Goal: Task Accomplishment & Management: Manage account settings

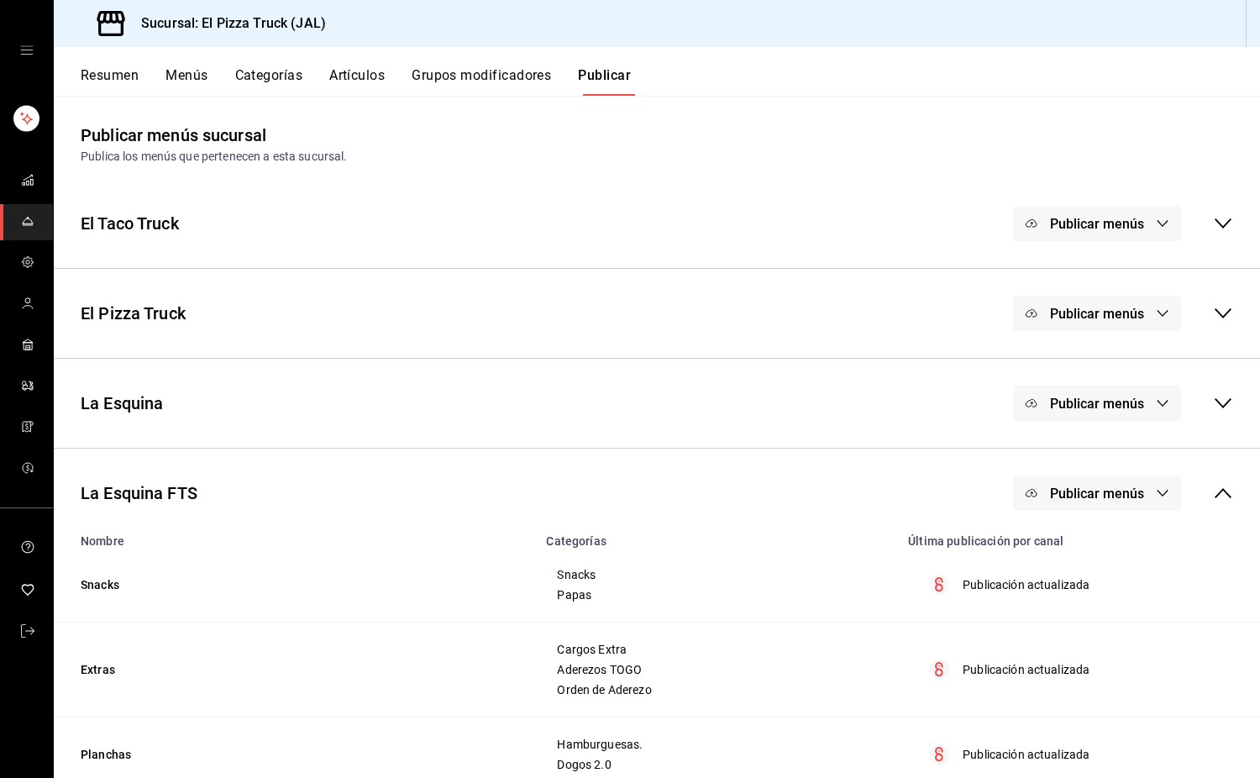
scroll to position [81, 0]
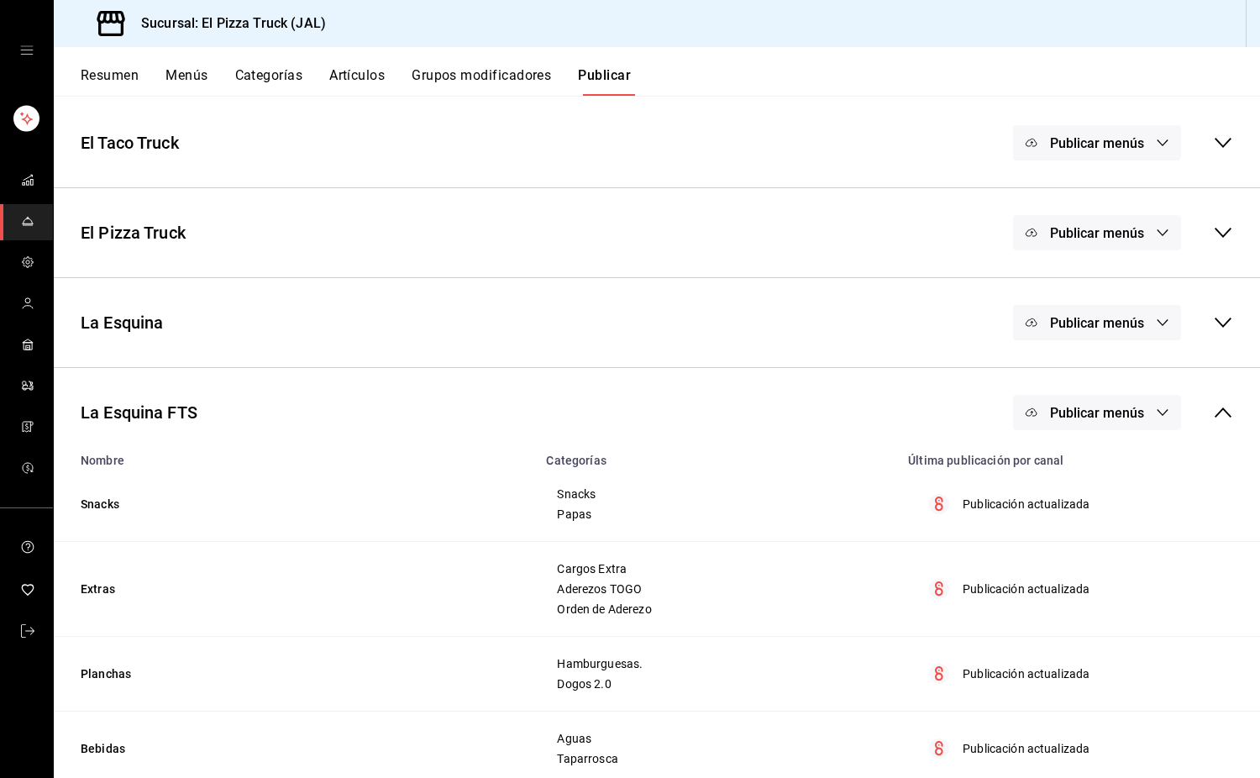
click at [183, 76] on button "Menús" at bounding box center [186, 81] width 42 height 29
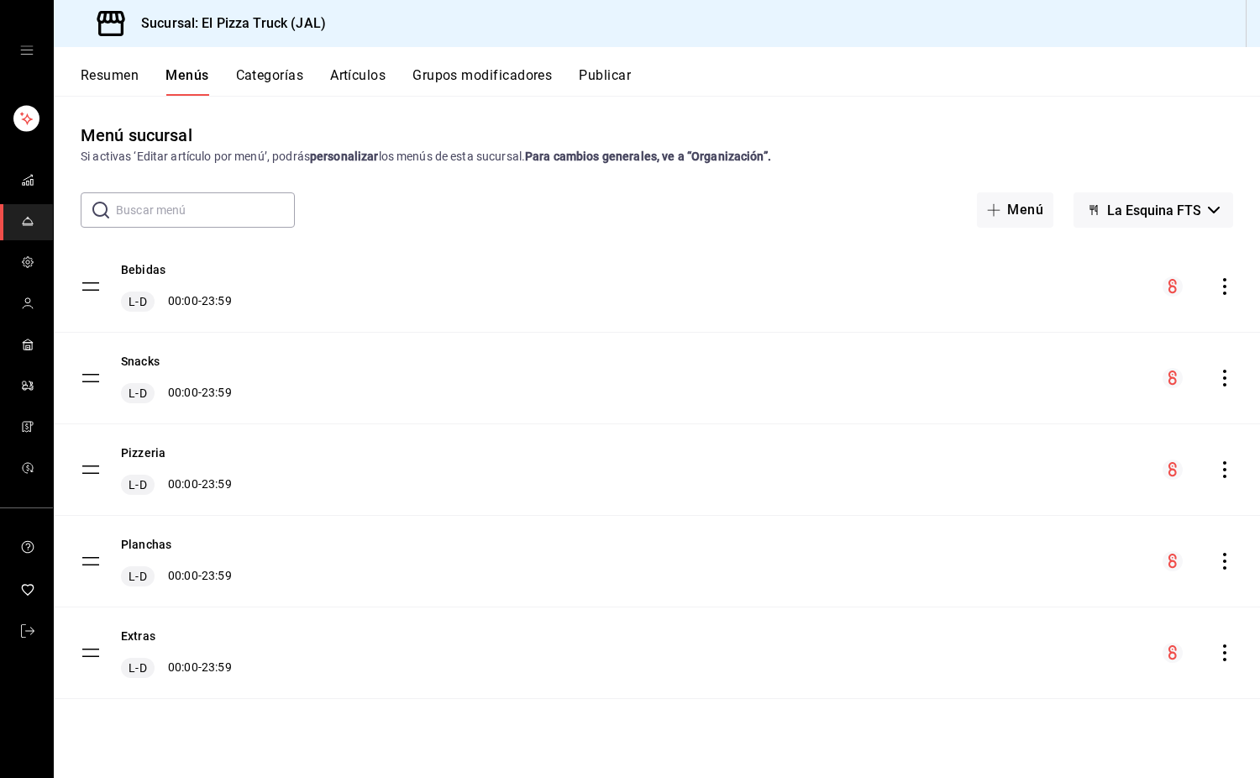
click at [286, 113] on div "Menú sucursal Si activas ‘Editar artículo por menú’, podrás personalizar los me…" at bounding box center [657, 436] width 1206 height 681
click at [1139, 204] on span "La Esquina FTS" at bounding box center [1154, 210] width 94 height 16
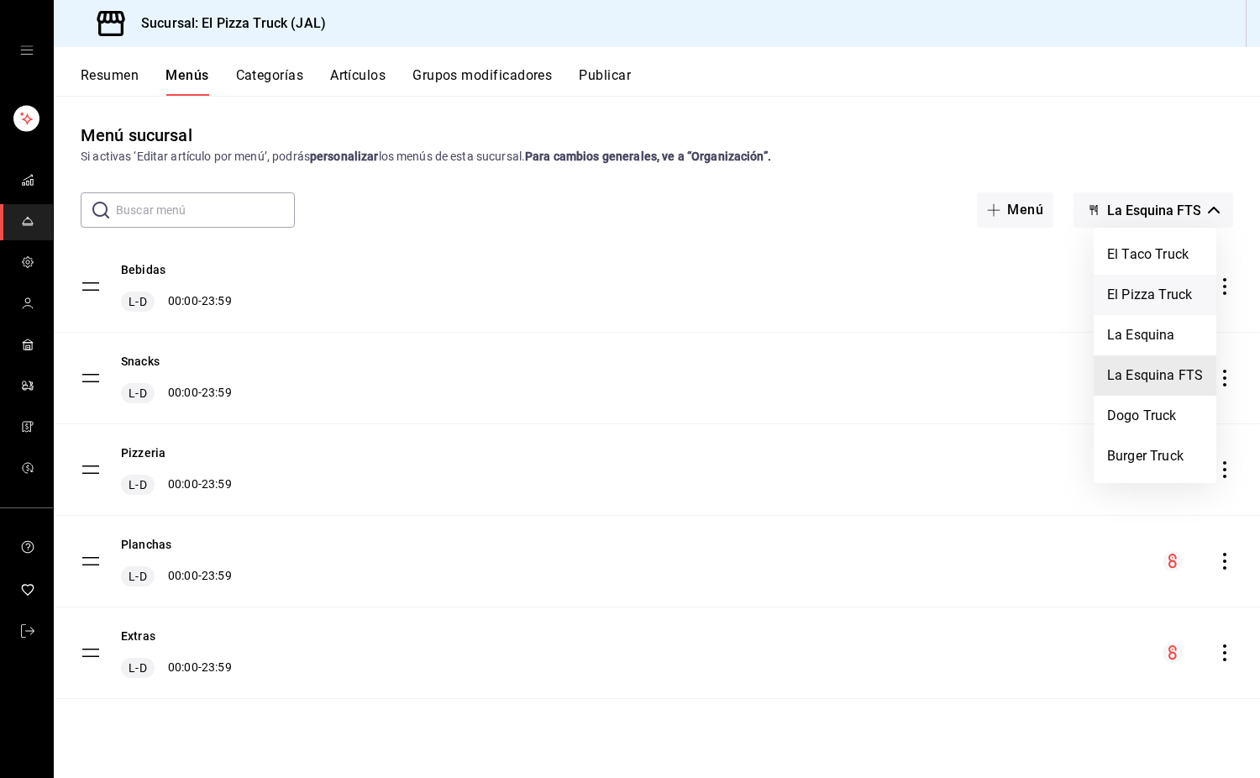
click at [1168, 295] on li "El Pizza Truck" at bounding box center [1155, 295] width 123 height 40
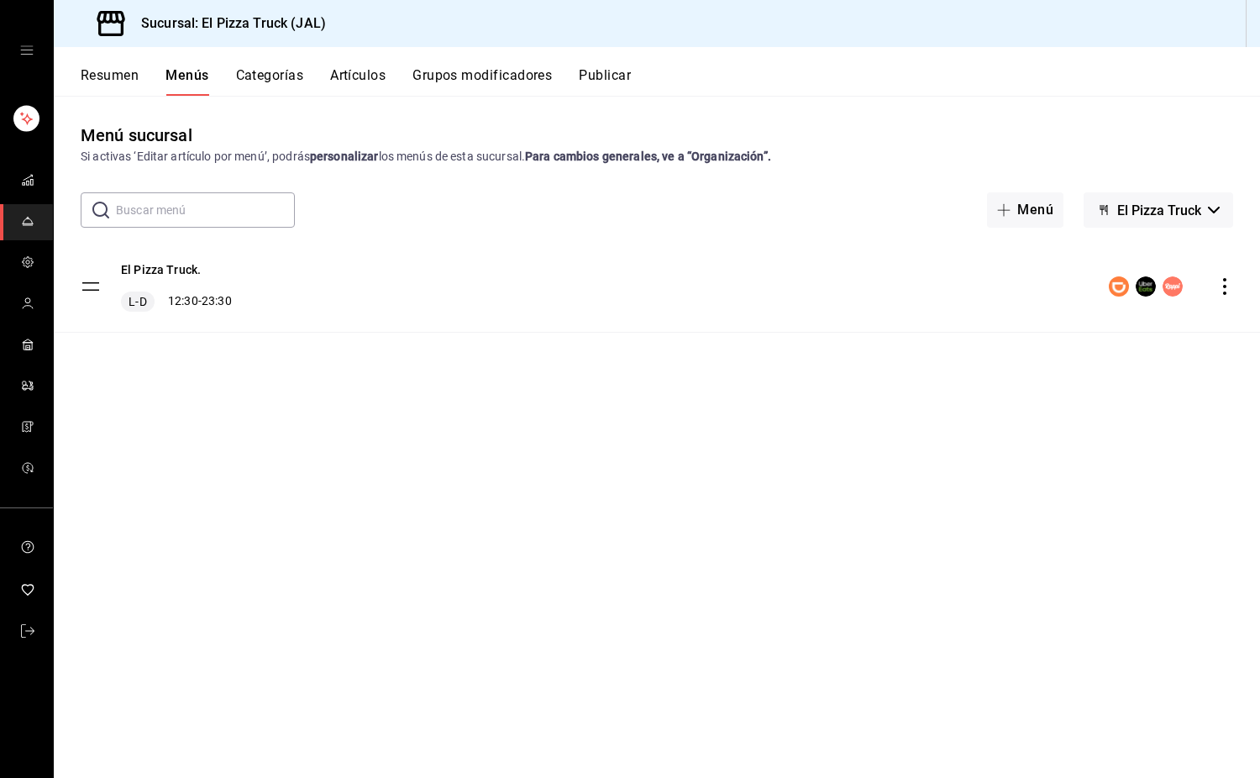
click at [1224, 290] on icon "actions" at bounding box center [1224, 286] width 17 height 17
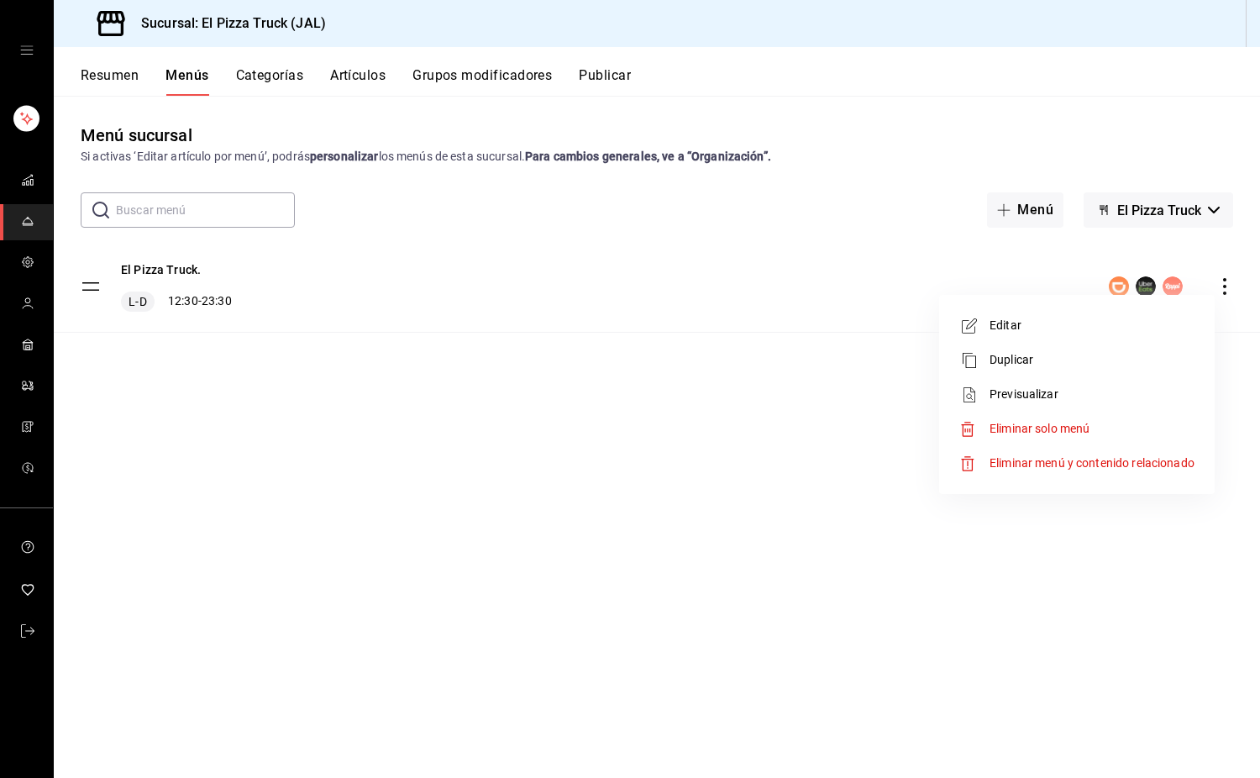
click at [1014, 328] on span "Editar" at bounding box center [1092, 326] width 205 height 18
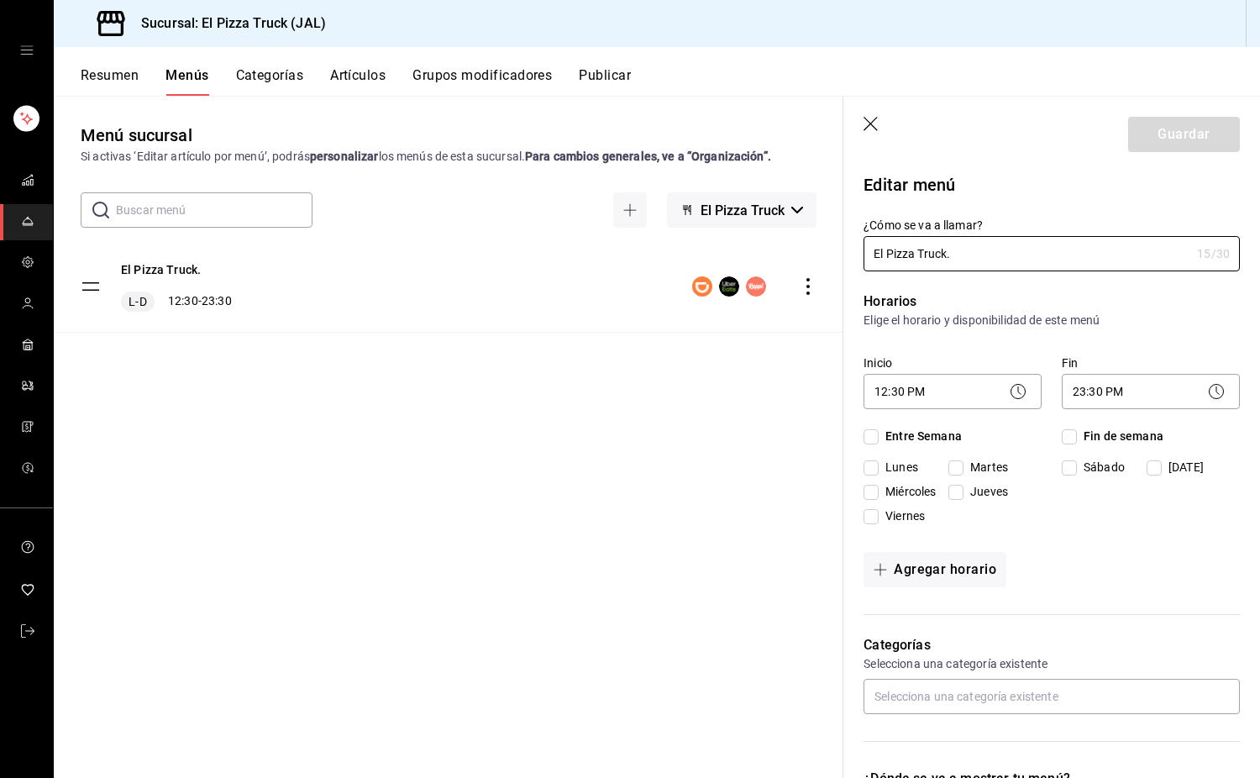
checkbox input "true"
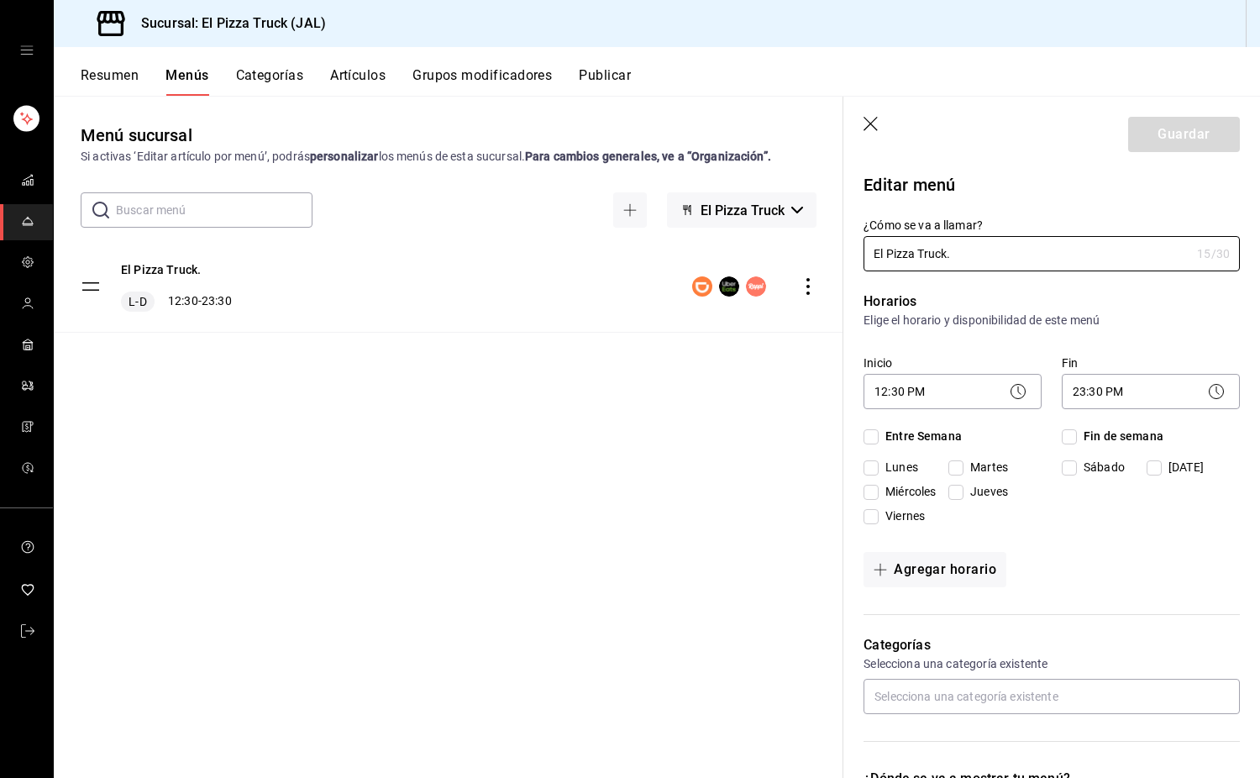
checkbox input "true"
click at [932, 397] on body "Sucursal: El Pizza Truck (JAL) Resumen Menús Categorías Artículos Grupos modifi…" at bounding box center [630, 389] width 1260 height 778
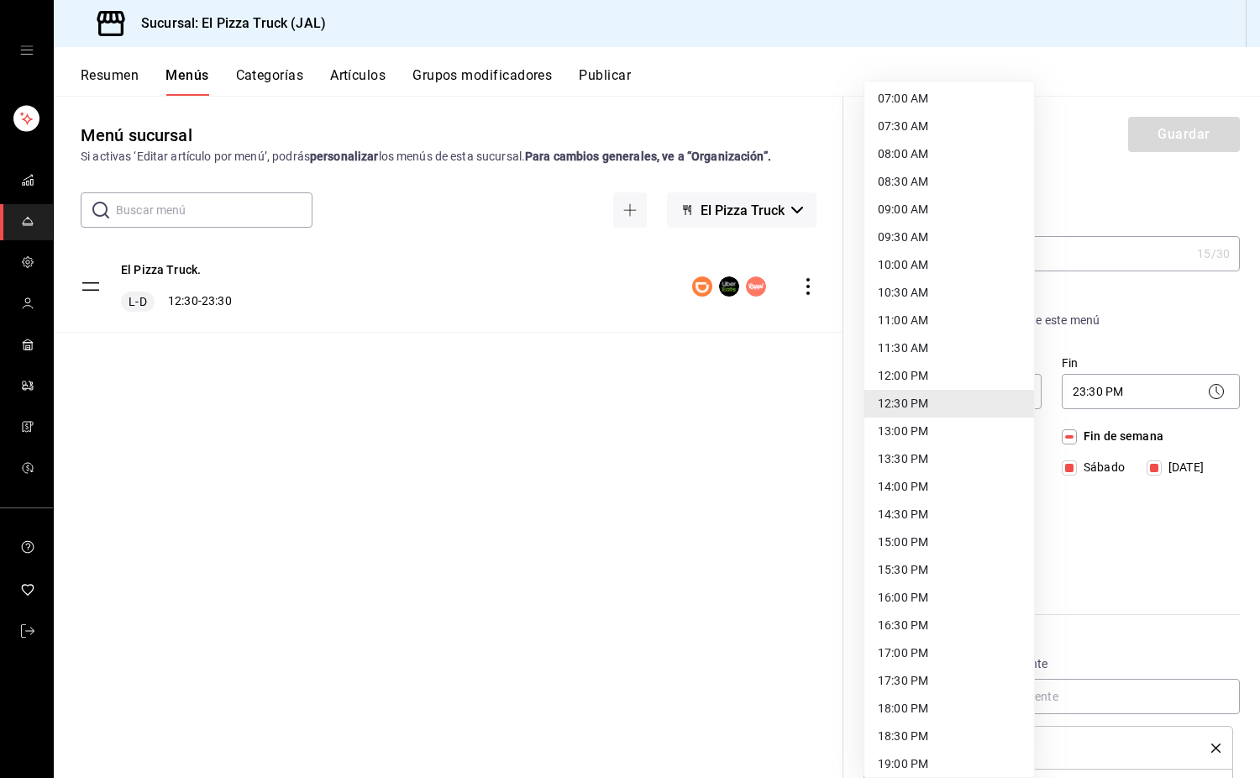
scroll to position [396, 0]
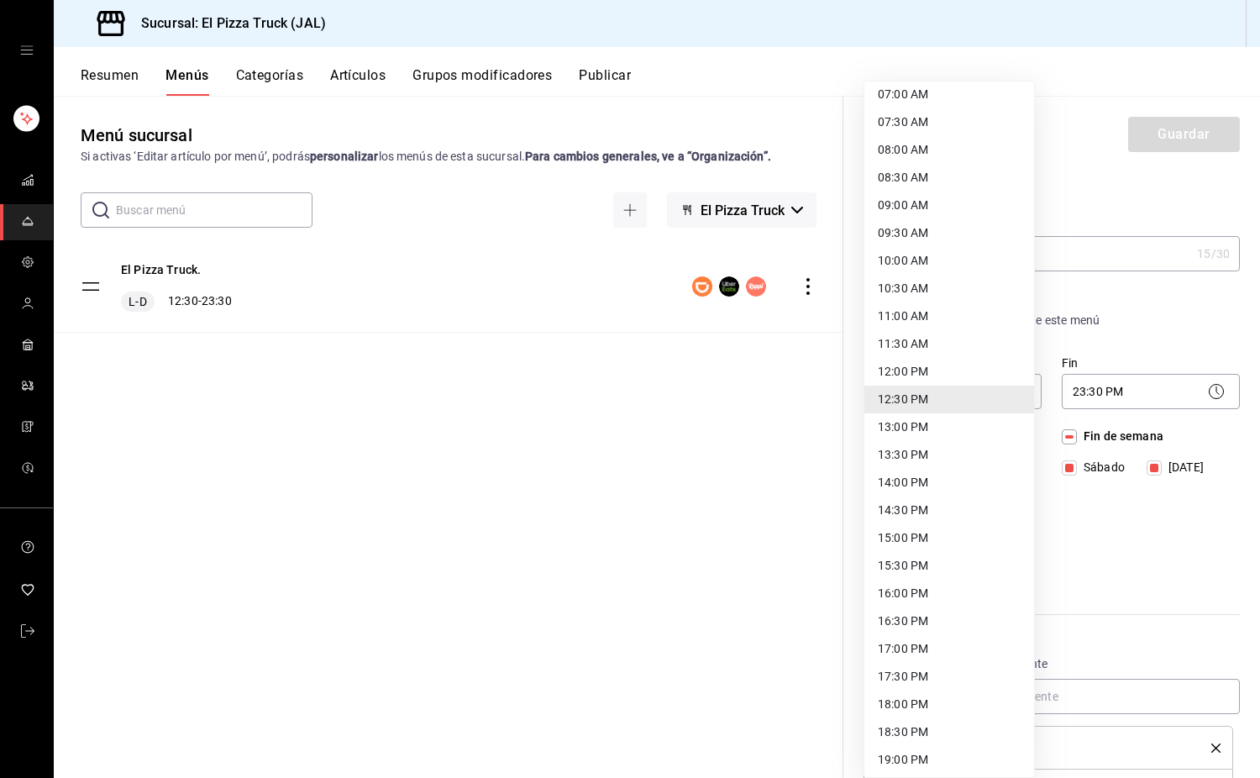
click at [911, 642] on li "17:00 PM" at bounding box center [949, 649] width 170 height 28
type input "17:00"
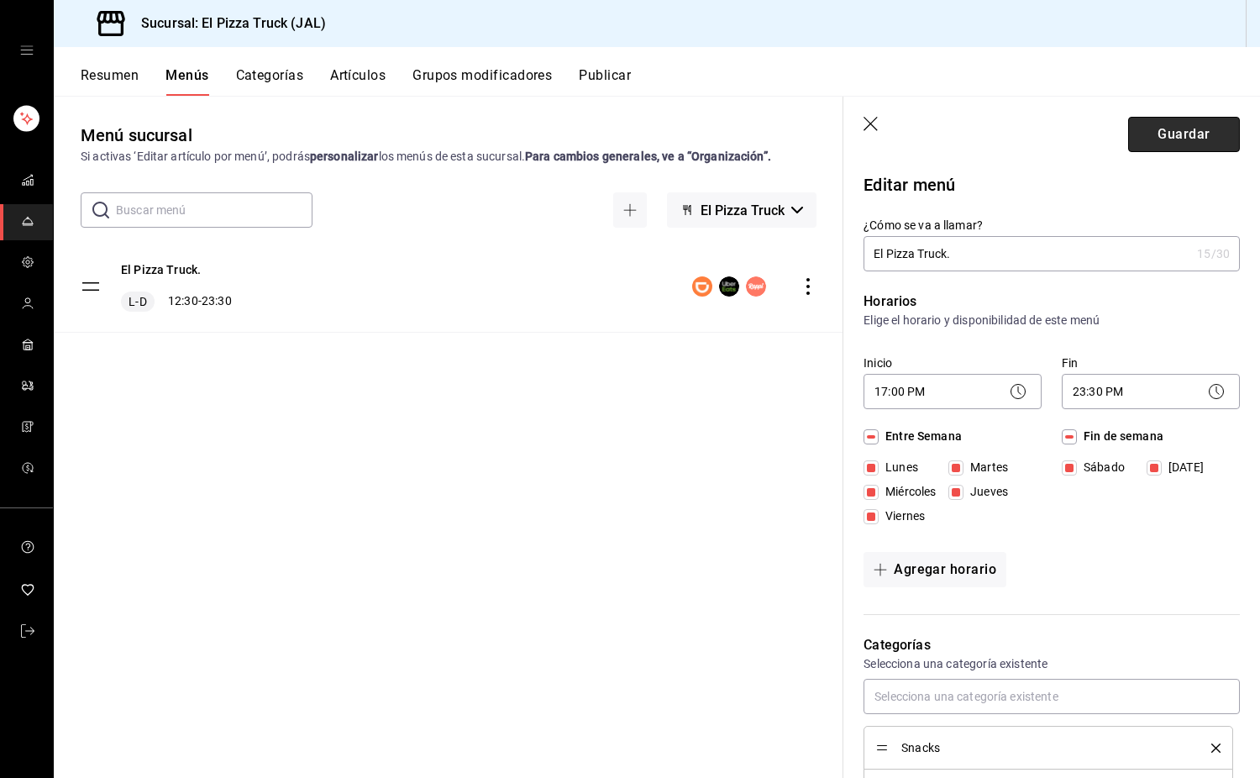
click at [1177, 125] on button "Guardar" at bounding box center [1184, 134] width 112 height 35
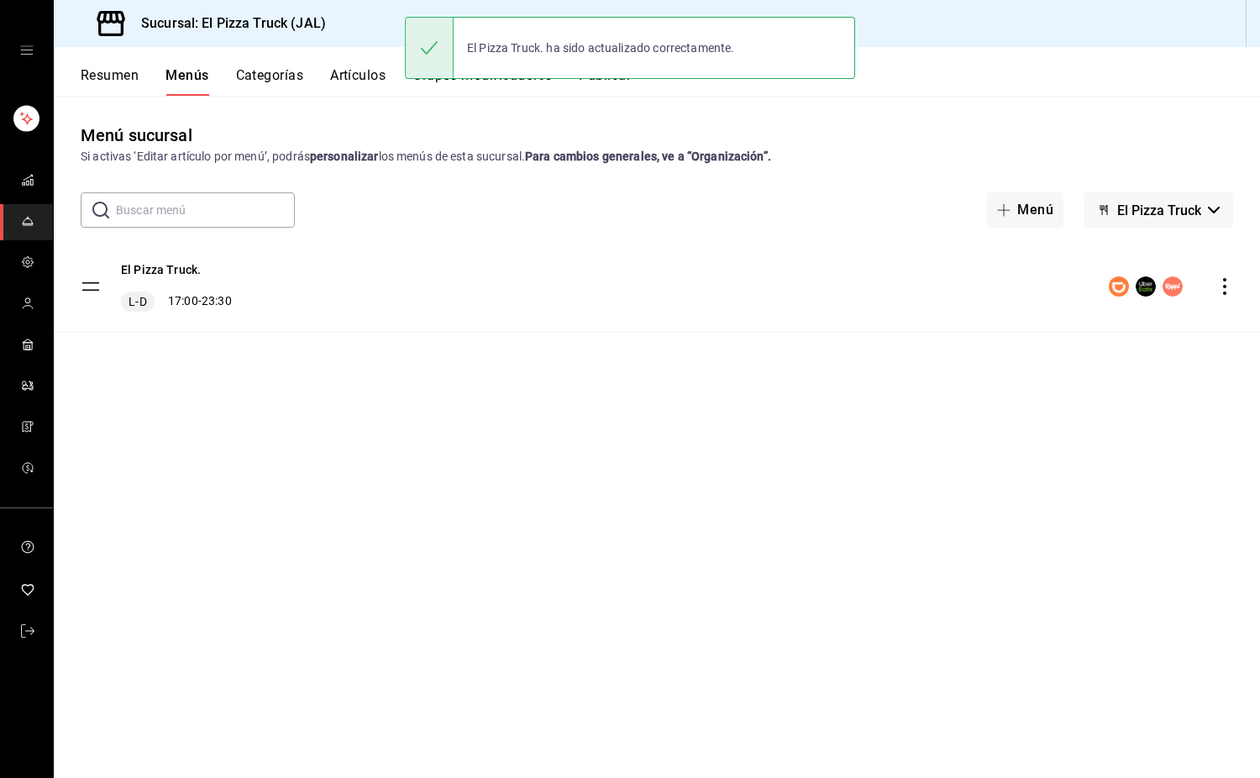
click at [1139, 199] on button "El Pizza Truck" at bounding box center [1159, 209] width 150 height 35
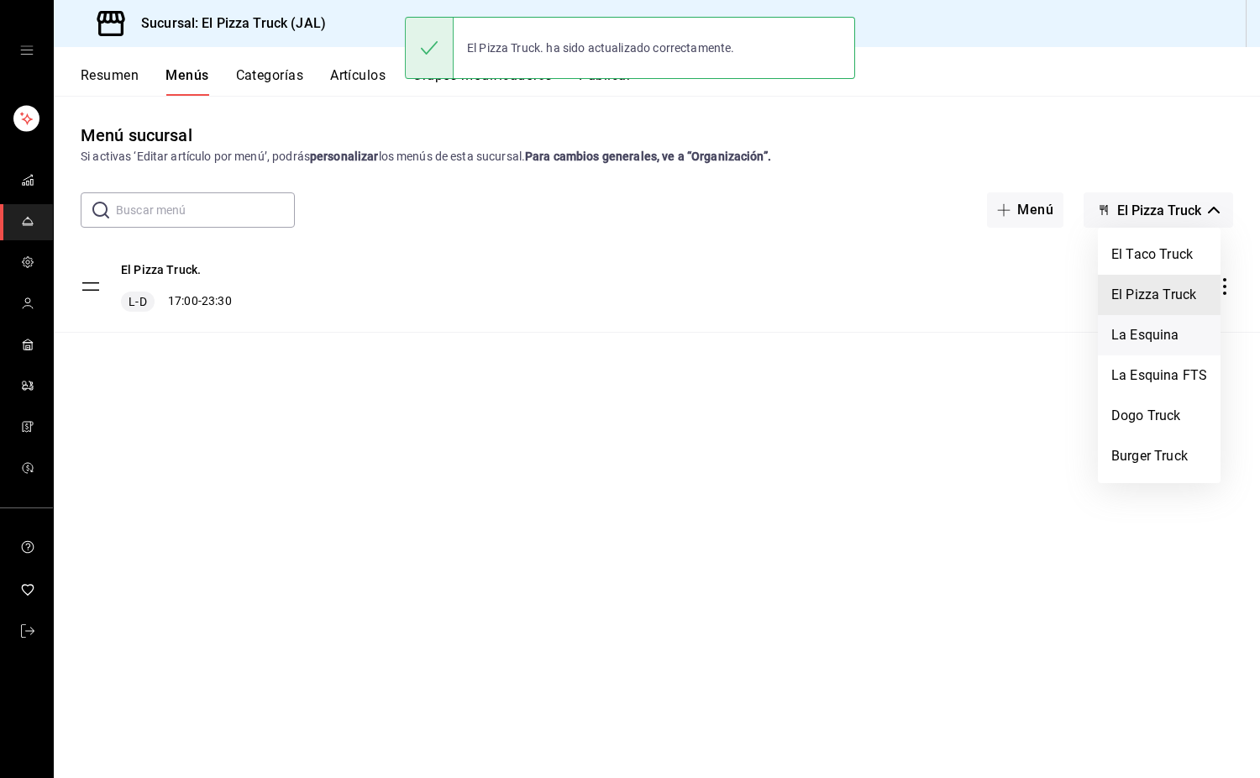
click at [1166, 343] on li "La Esquina" at bounding box center [1159, 335] width 123 height 40
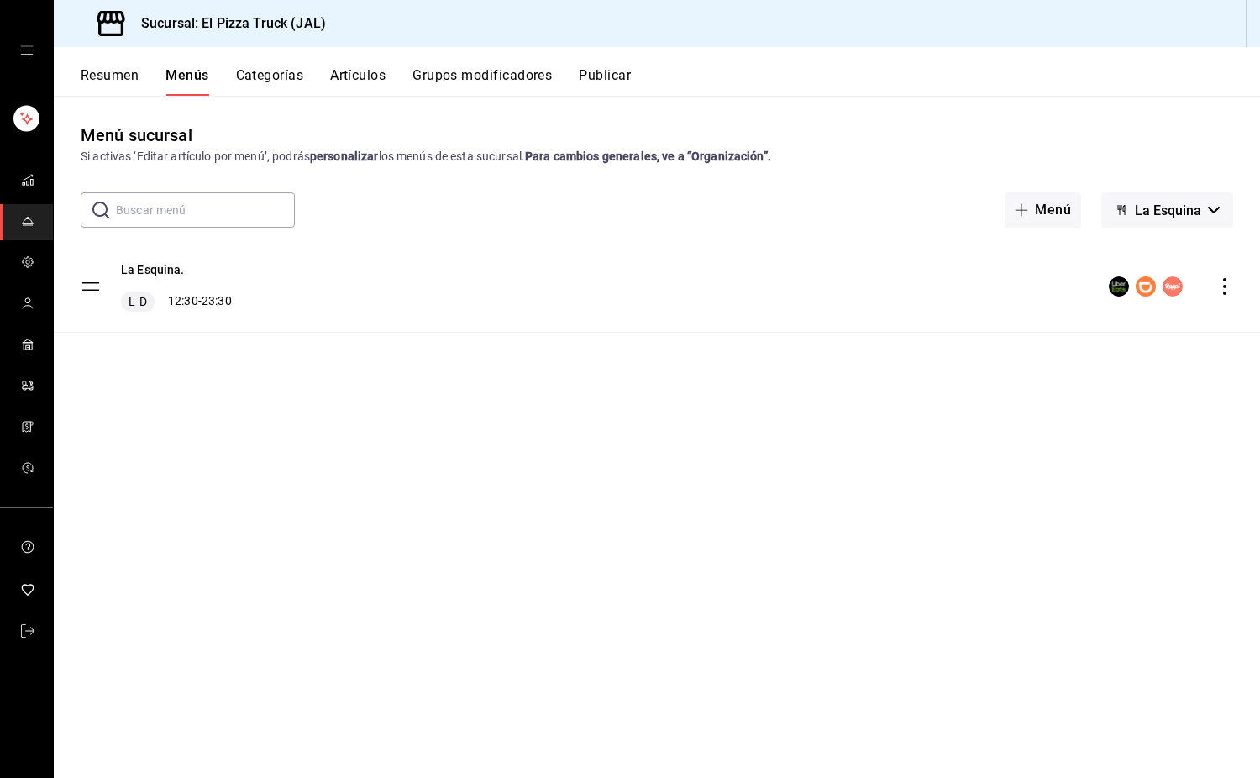
click at [1224, 290] on icon "actions" at bounding box center [1224, 286] width 17 height 17
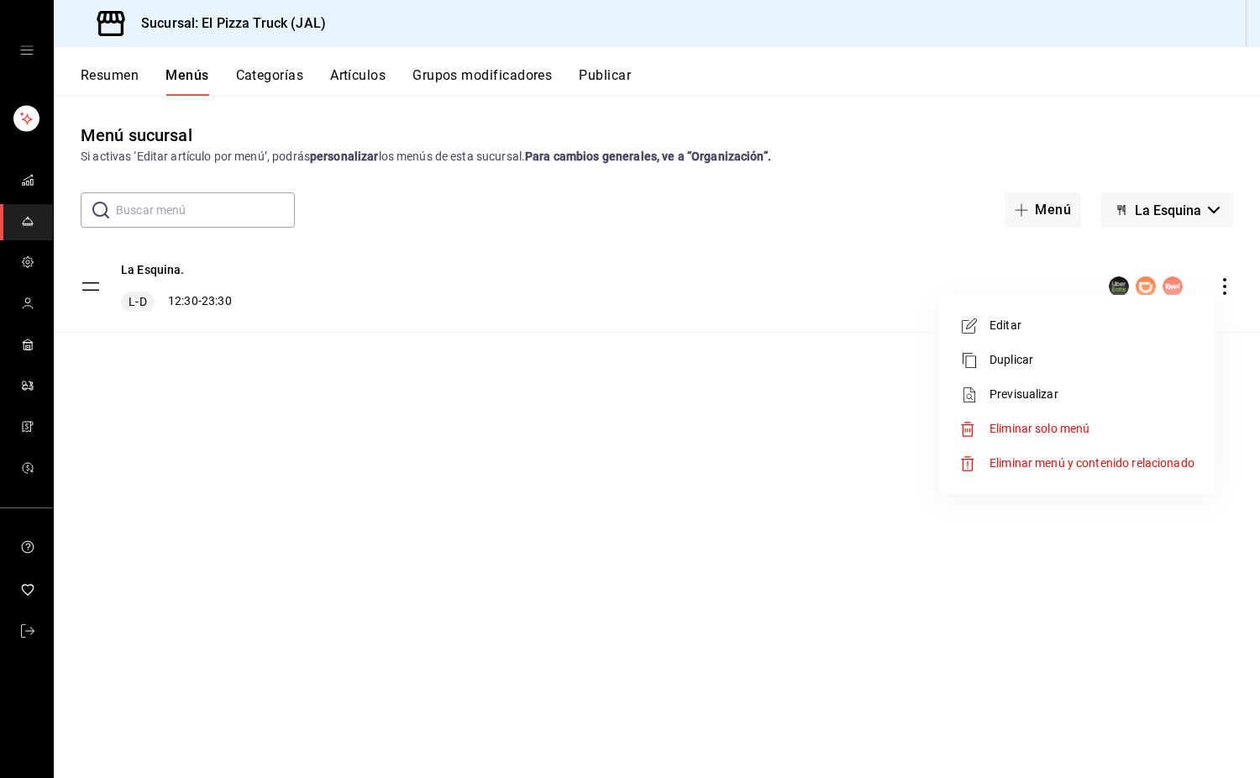
click at [1001, 330] on span "Editar" at bounding box center [1092, 326] width 205 height 18
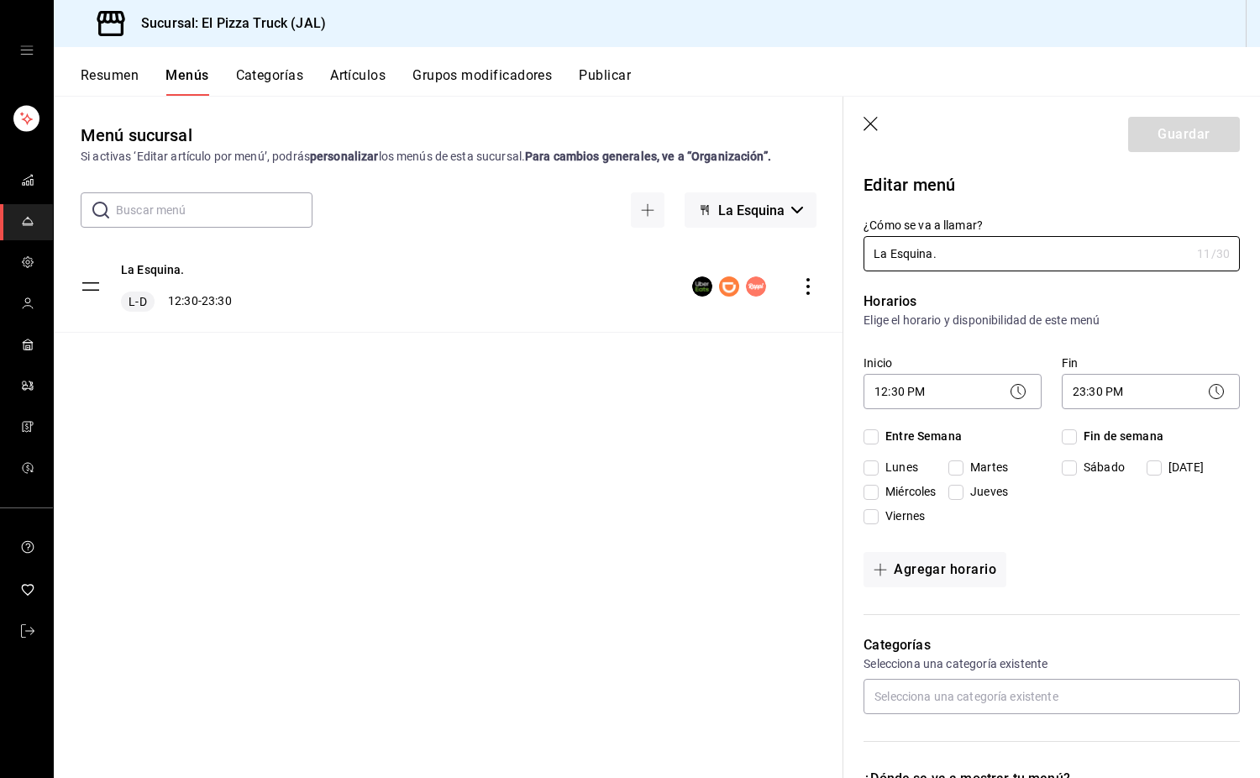
checkbox input "true"
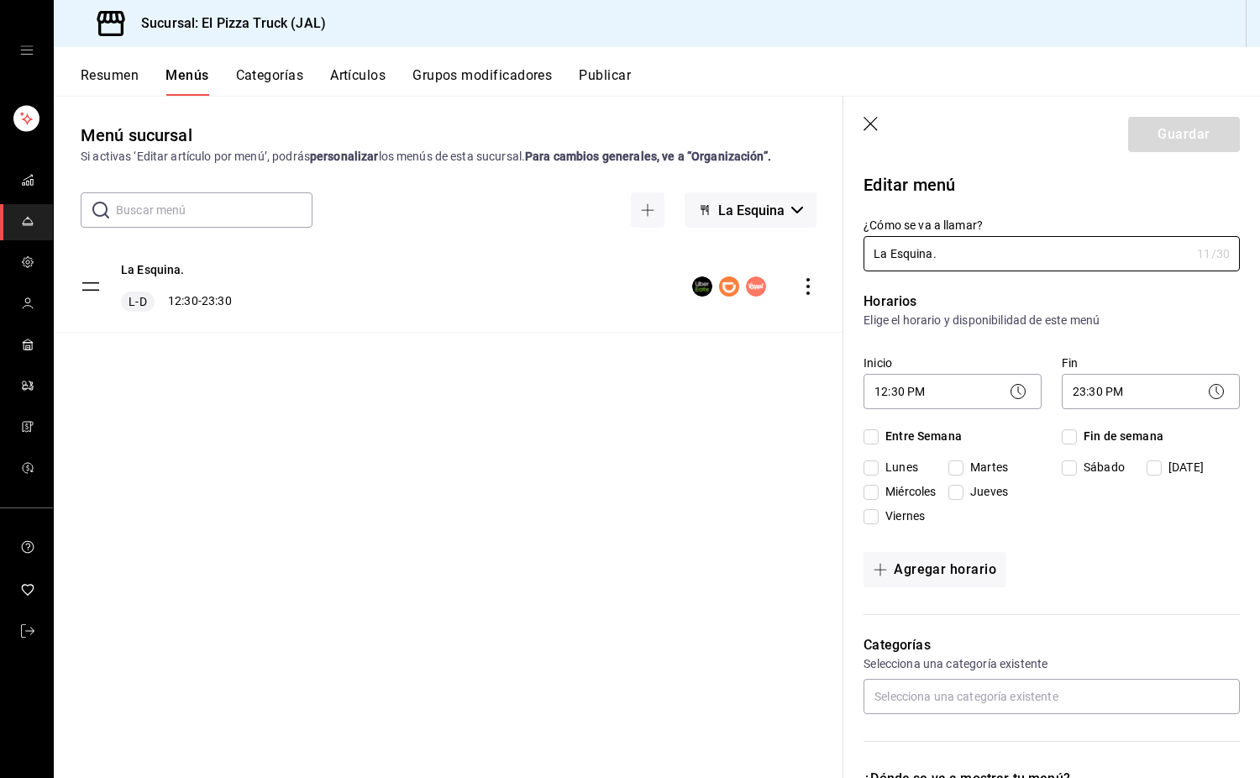
checkbox input "true"
click at [962, 396] on body "Sucursal: El Pizza Truck (JAL) Resumen Menús Categorías Artículos Grupos modifi…" at bounding box center [630, 389] width 1260 height 778
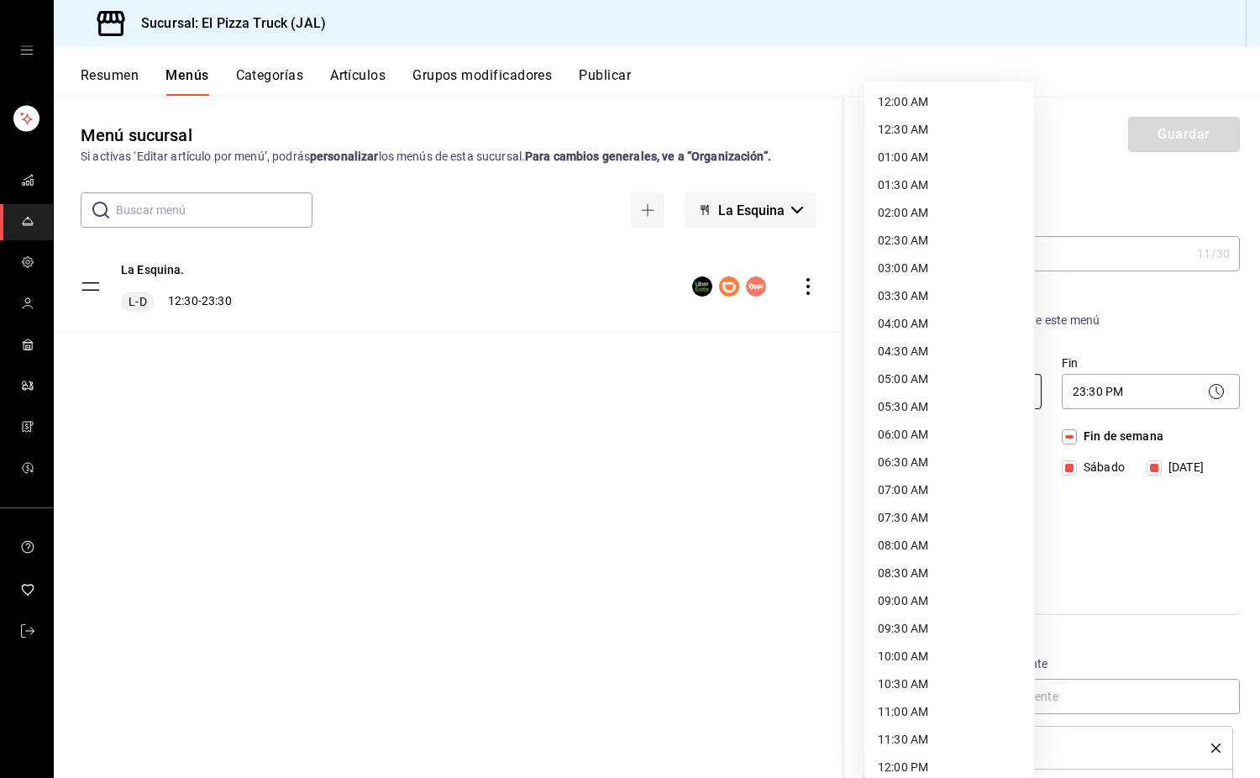
scroll to position [365, 0]
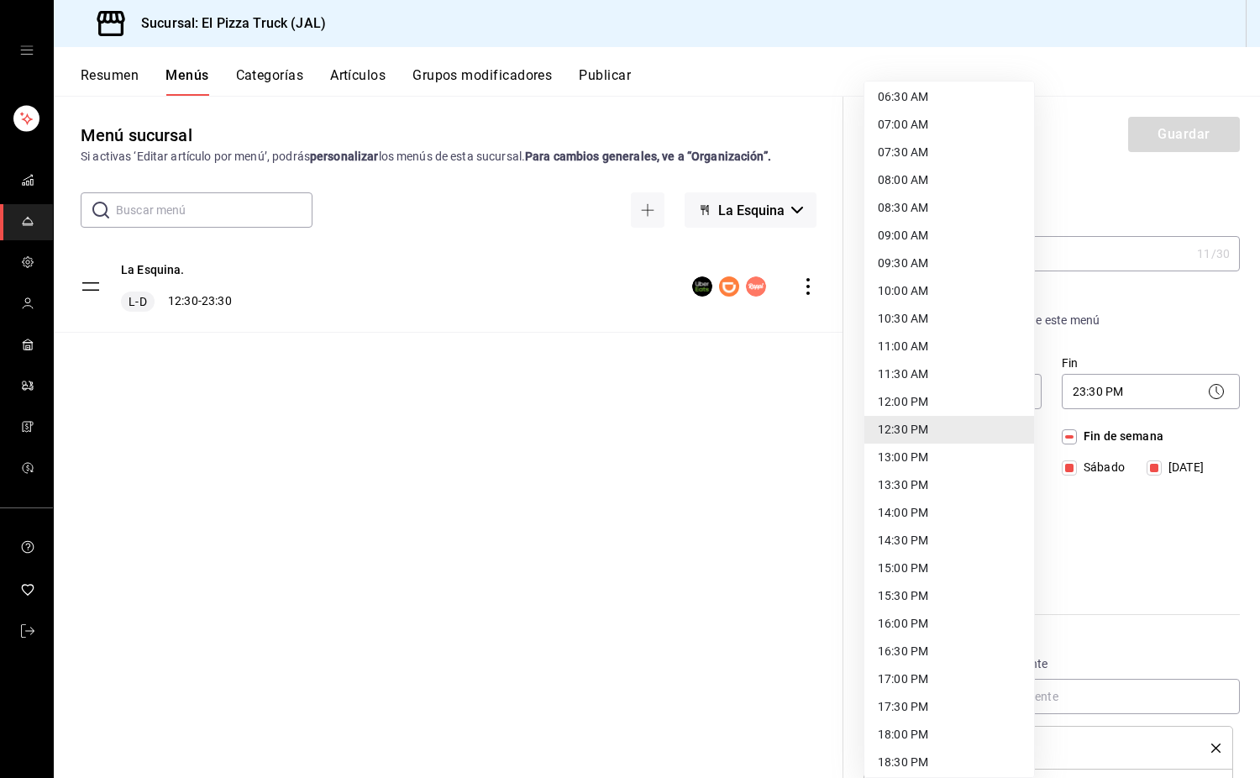
click at [917, 691] on li "17:00 PM" at bounding box center [949, 679] width 170 height 28
type input "17:00"
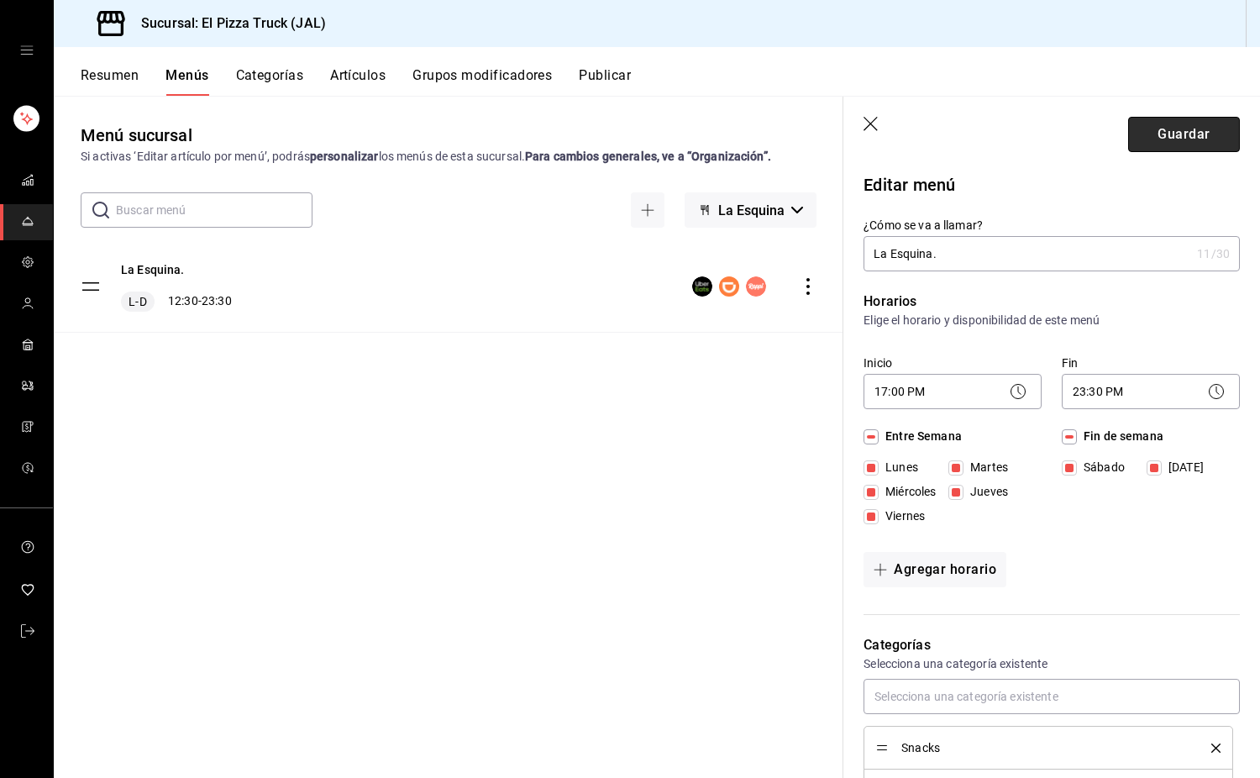
click at [1162, 127] on button "Guardar" at bounding box center [1184, 134] width 112 height 35
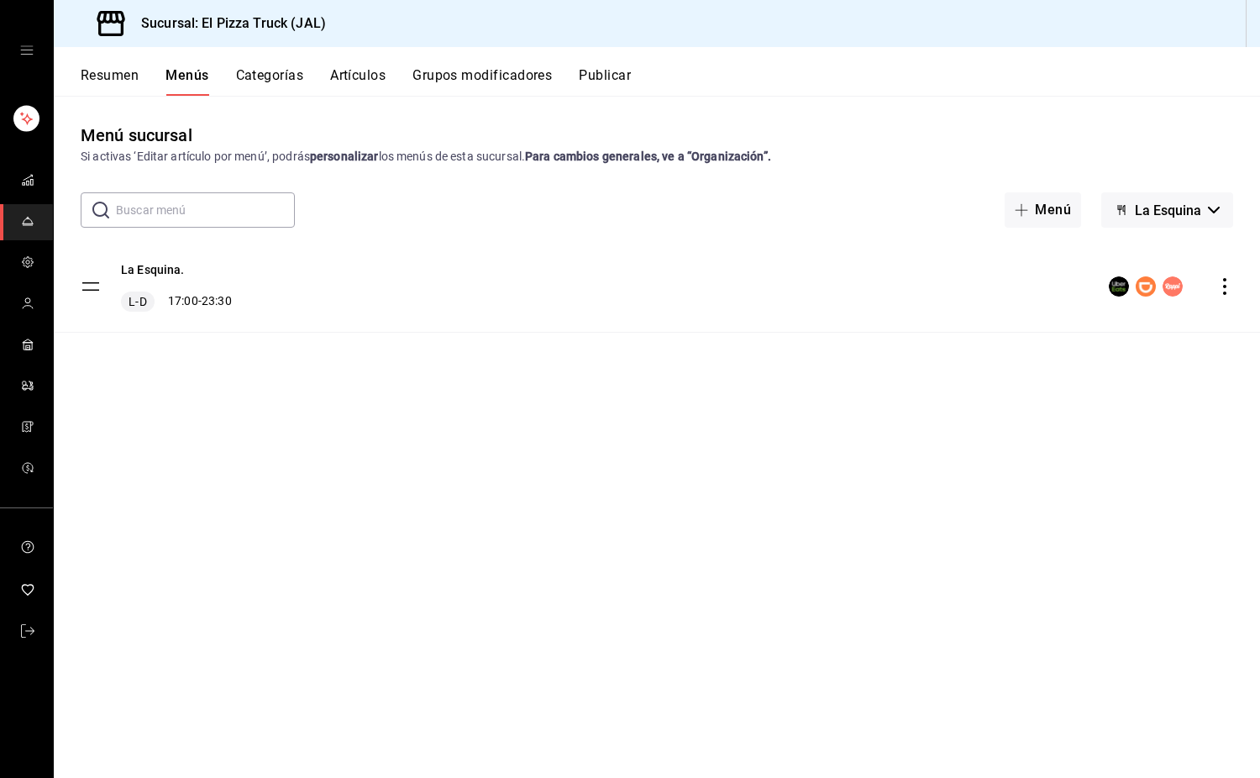
click at [1227, 286] on icon "actions" at bounding box center [1224, 286] width 17 height 17
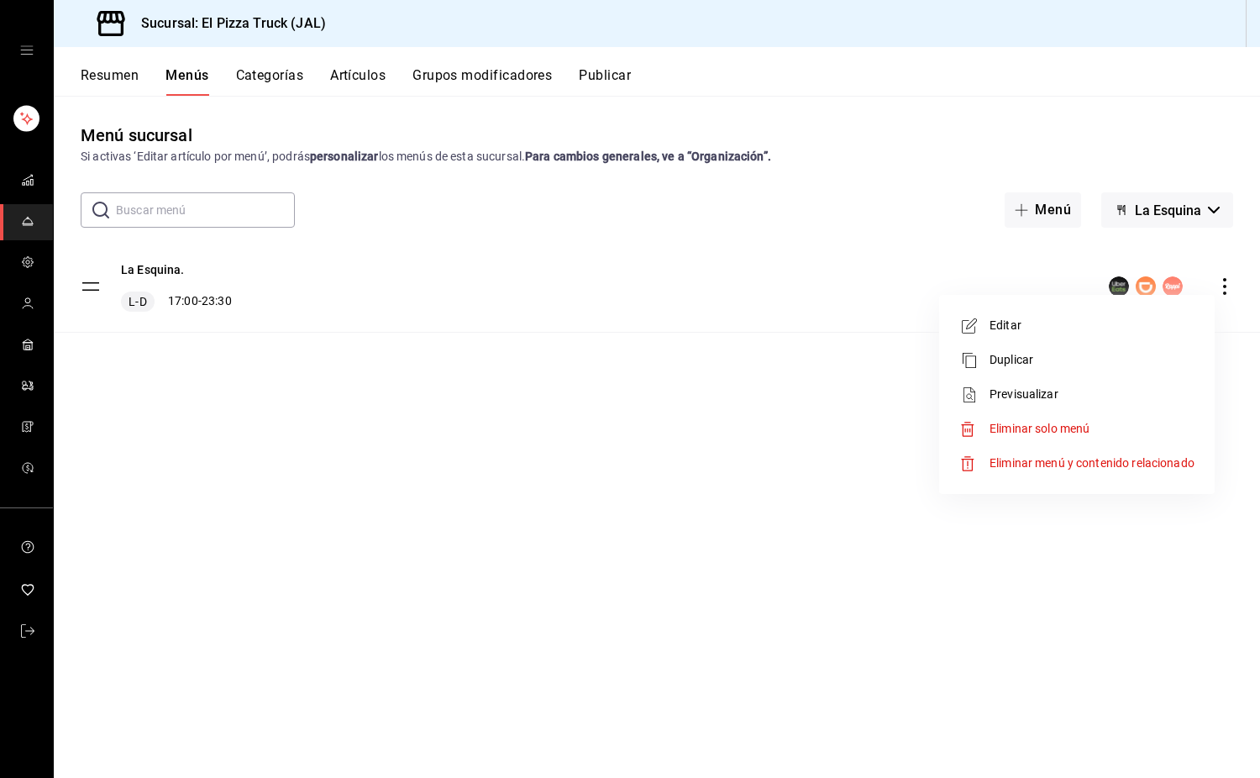
click at [1185, 202] on div at bounding box center [630, 389] width 1260 height 778
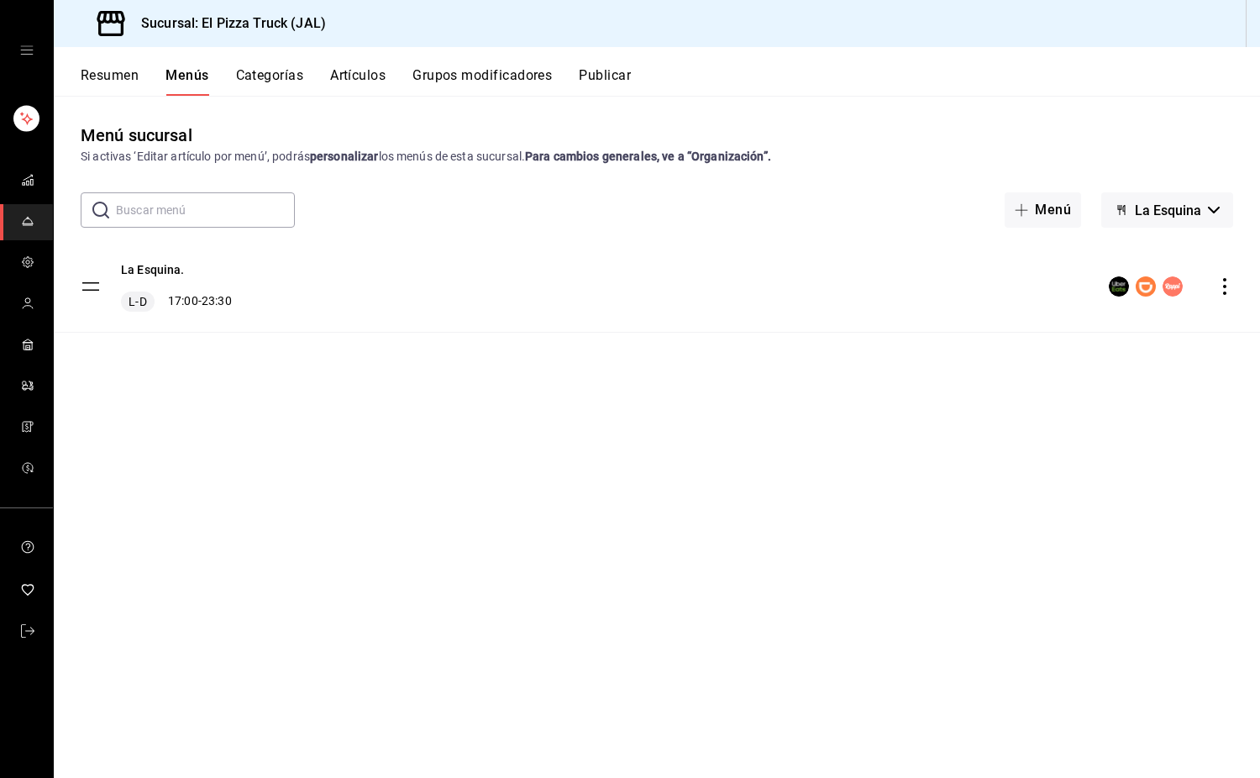
click at [1183, 211] on span "La Esquina" at bounding box center [1168, 210] width 66 height 16
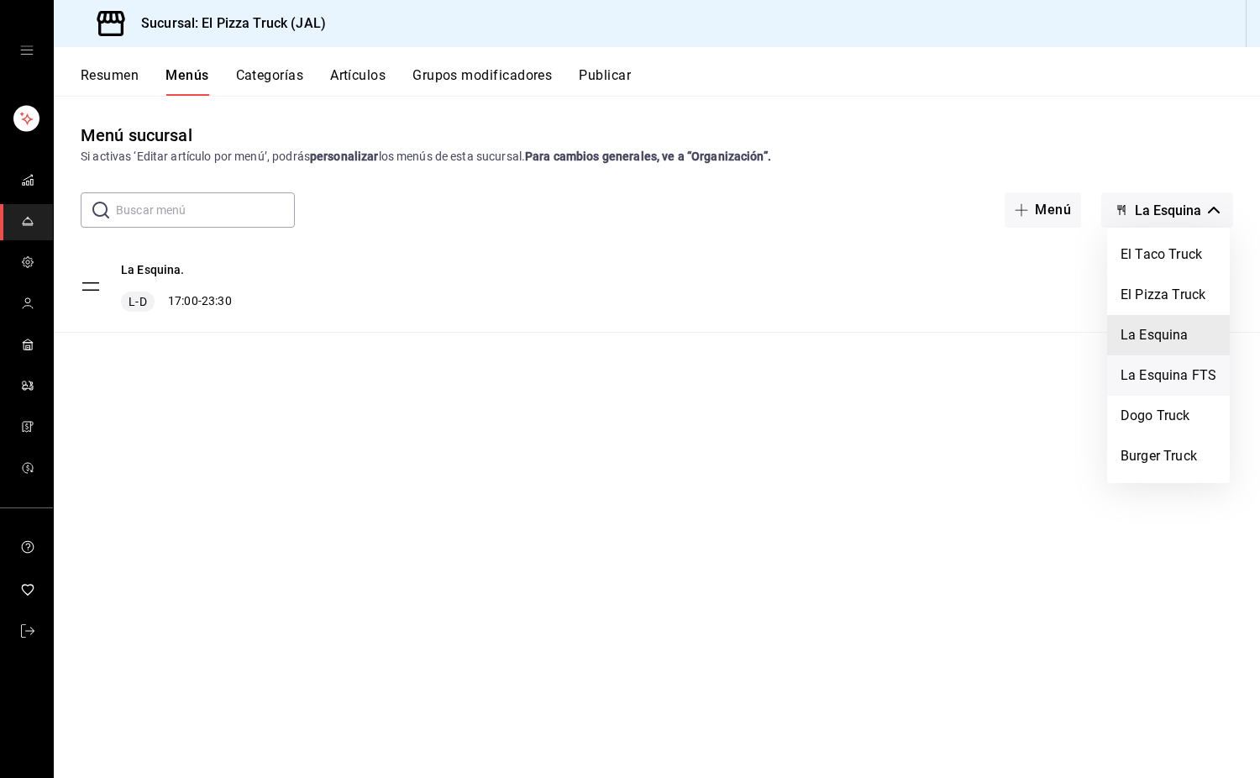
click at [1171, 372] on li "La Esquina FTS" at bounding box center [1168, 375] width 123 height 40
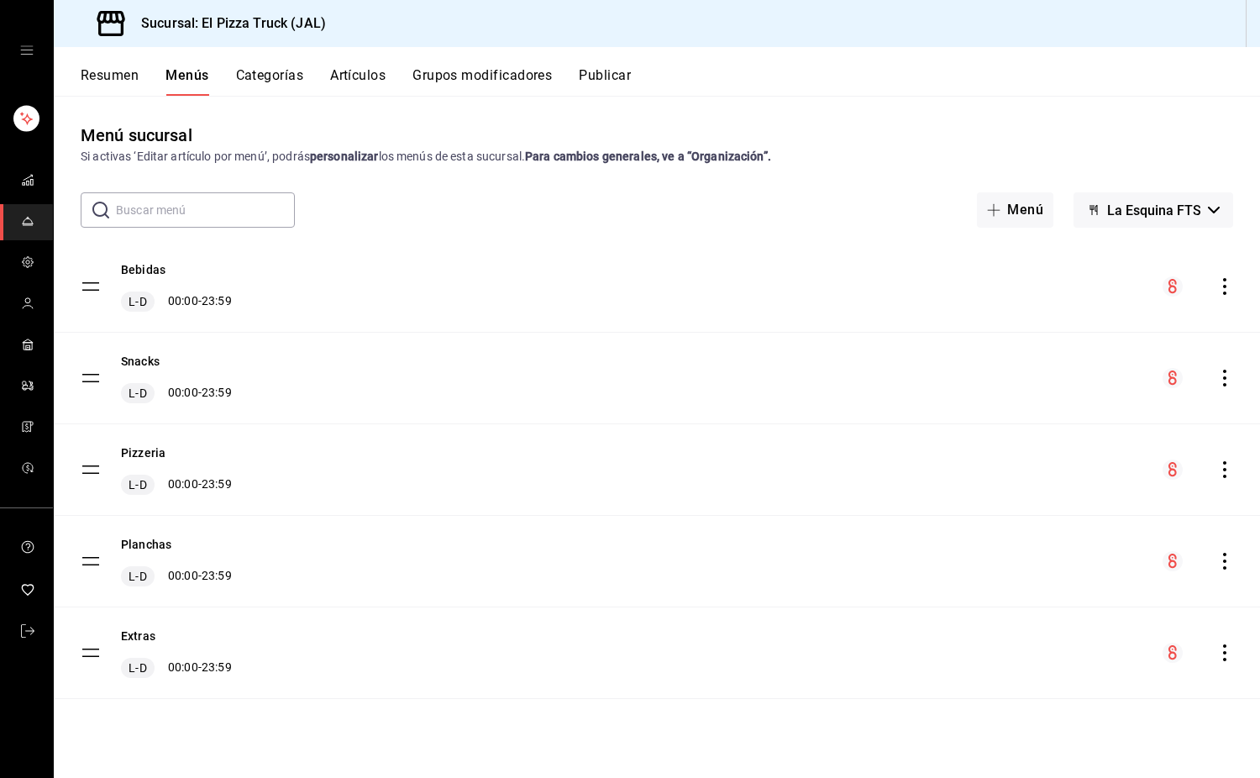
click at [1181, 213] on span "La Esquina FTS" at bounding box center [1154, 210] width 94 height 16
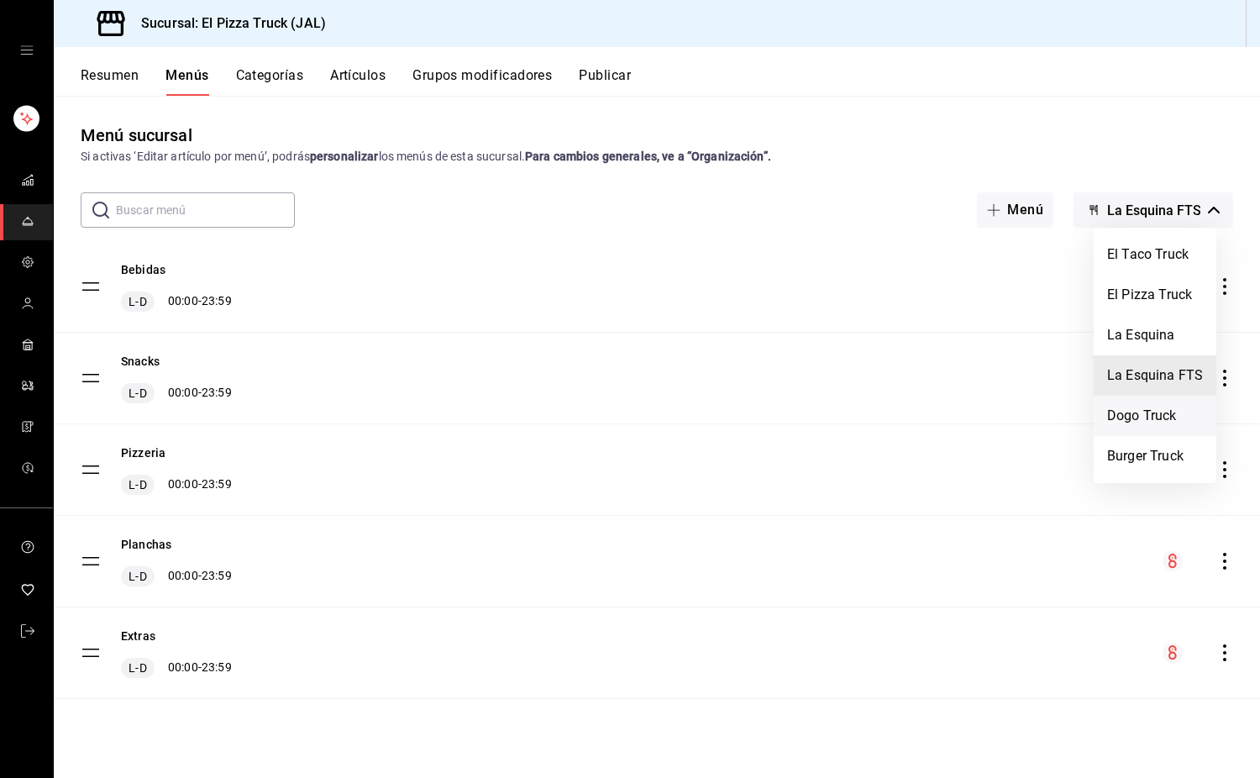
click at [1140, 415] on li "Dogo Truck" at bounding box center [1155, 416] width 123 height 40
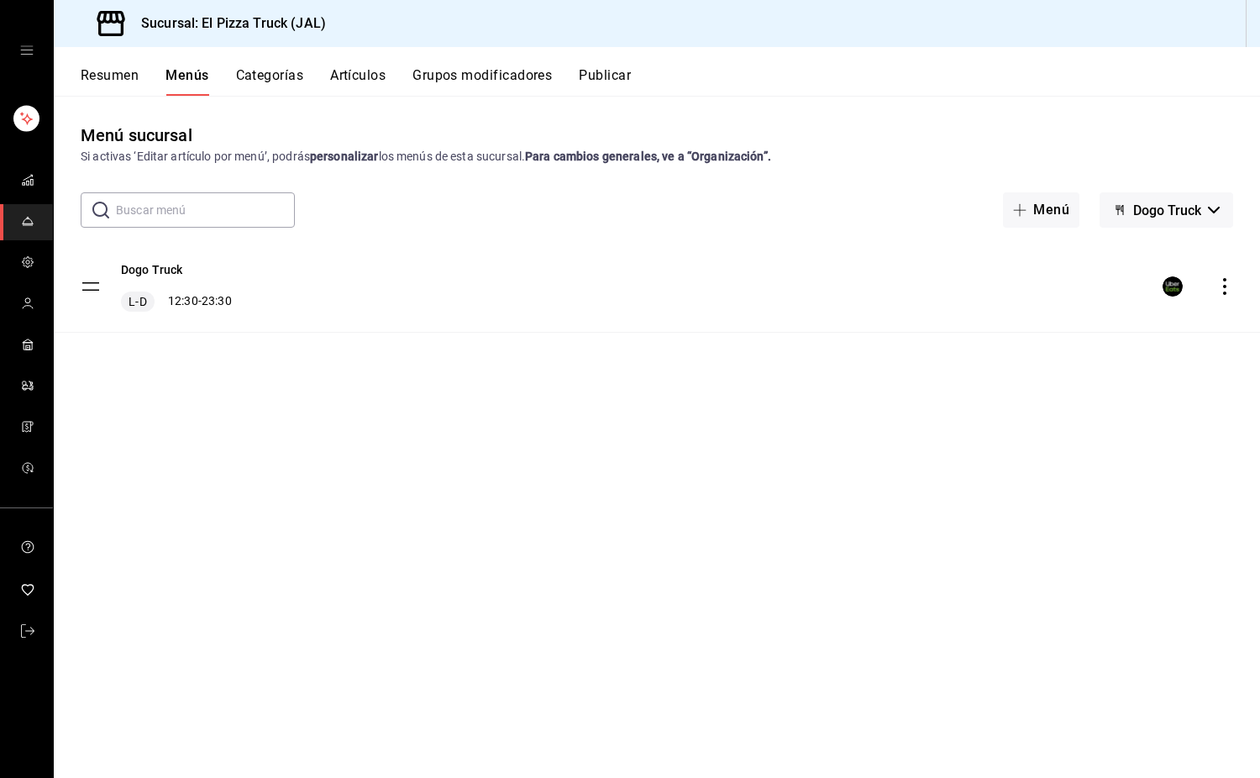
click at [1225, 290] on icon "actions" at bounding box center [1224, 286] width 17 height 17
click at [1004, 324] on span "Editar" at bounding box center [1092, 326] width 205 height 18
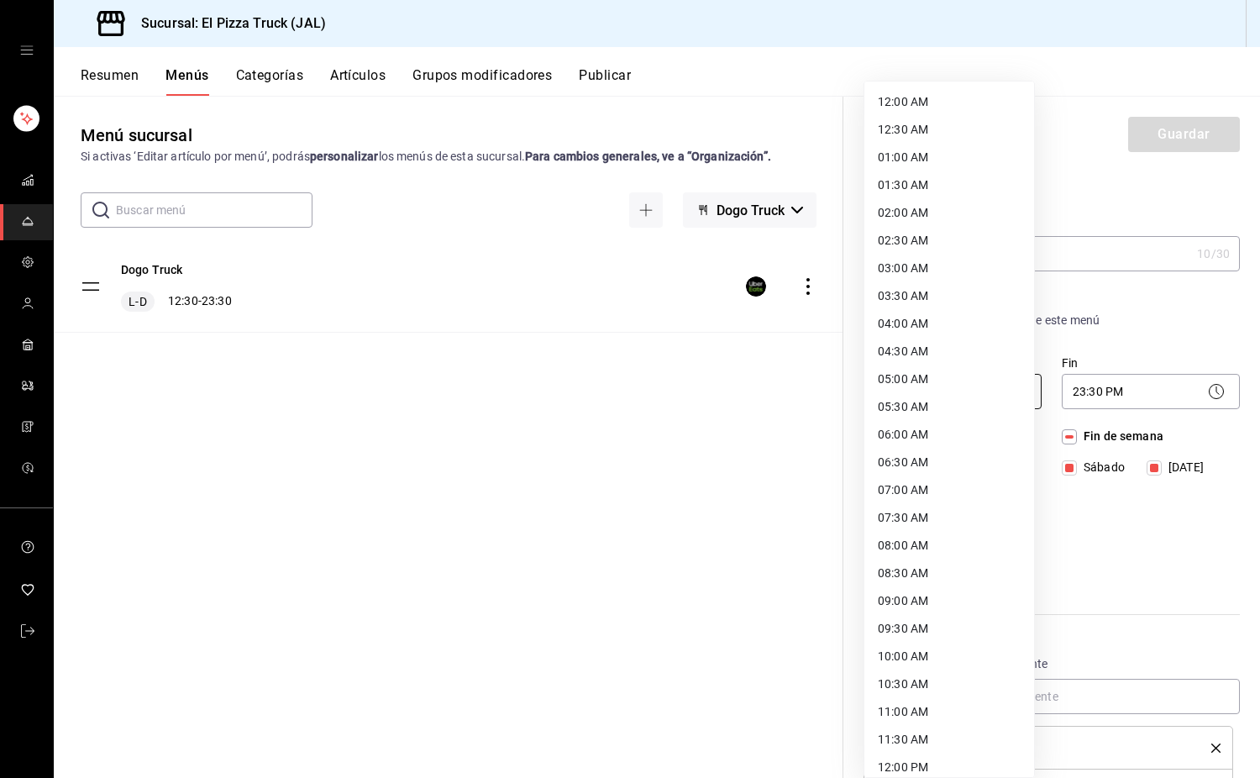
click at [988, 397] on body "Sucursal: El Pizza Truck (JAL) Resumen Menús Categorías Artículos Grupos modifi…" at bounding box center [630, 389] width 1260 height 778
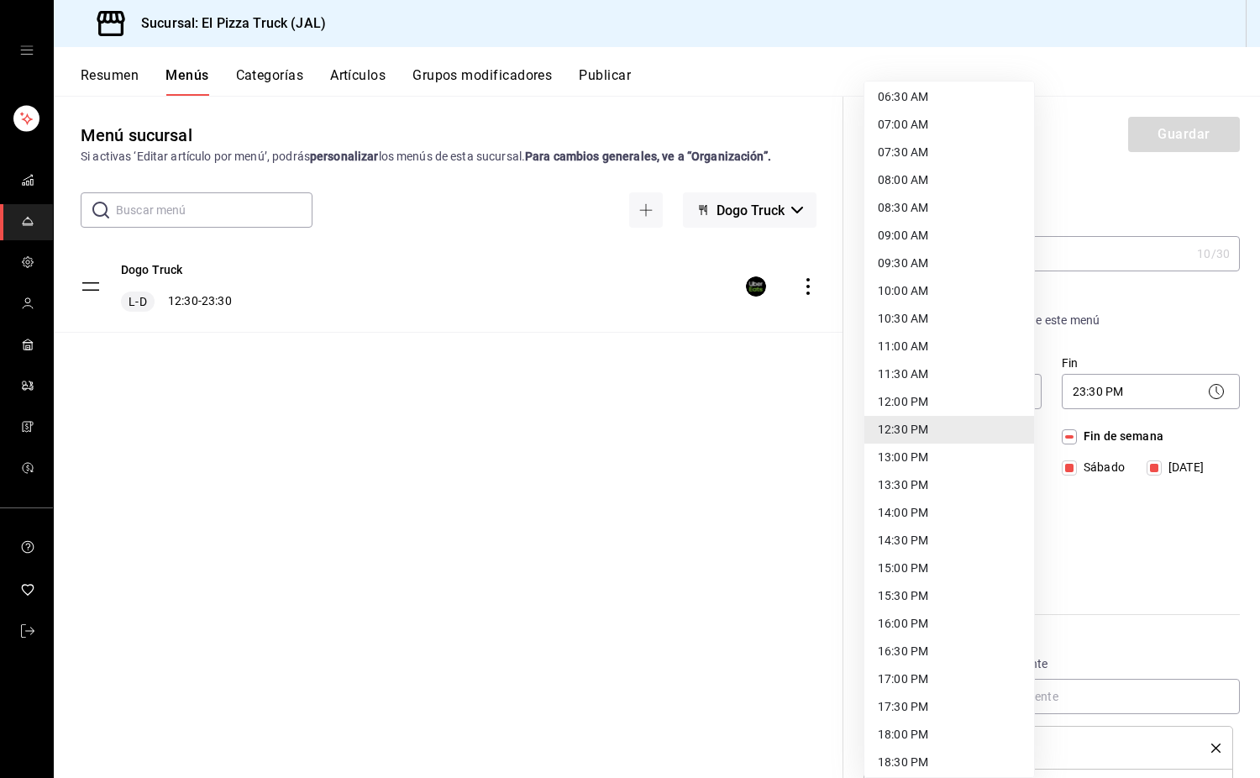
click at [919, 686] on li "17:00 PM" at bounding box center [949, 679] width 170 height 28
type input "17:00"
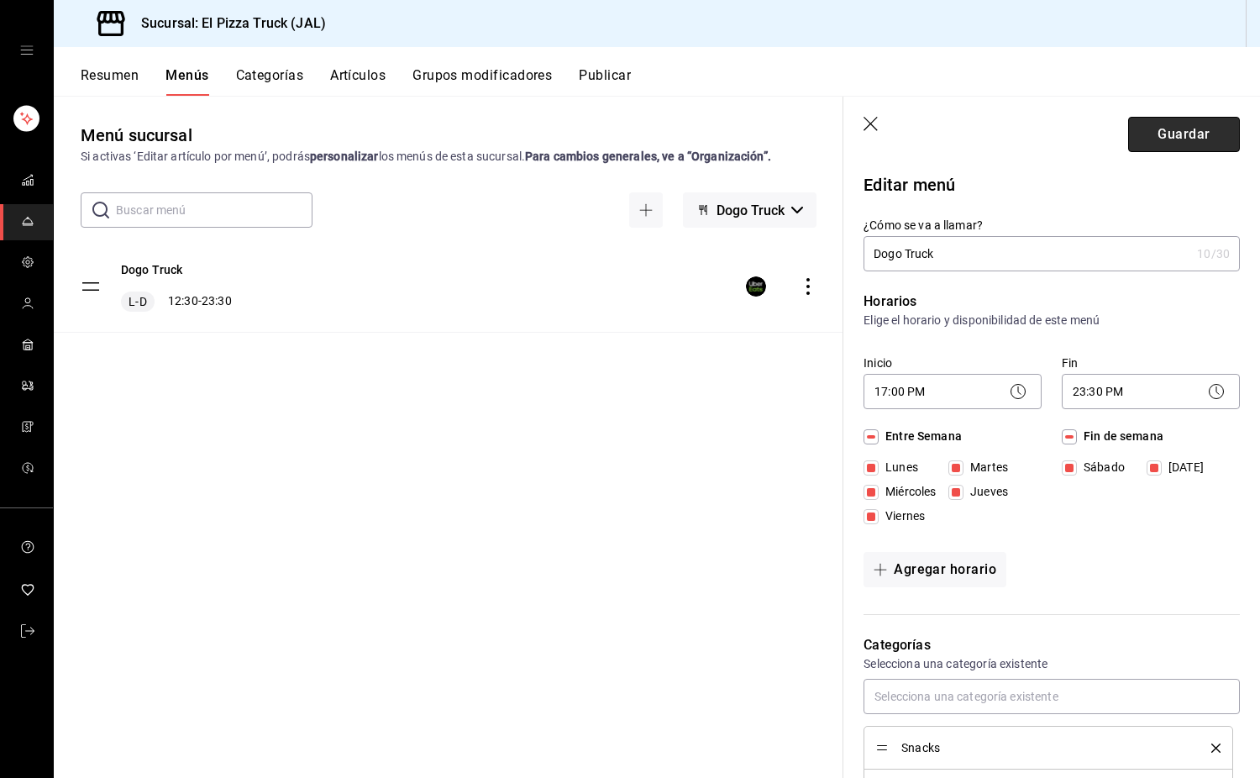
click at [1163, 136] on button "Guardar" at bounding box center [1184, 134] width 112 height 35
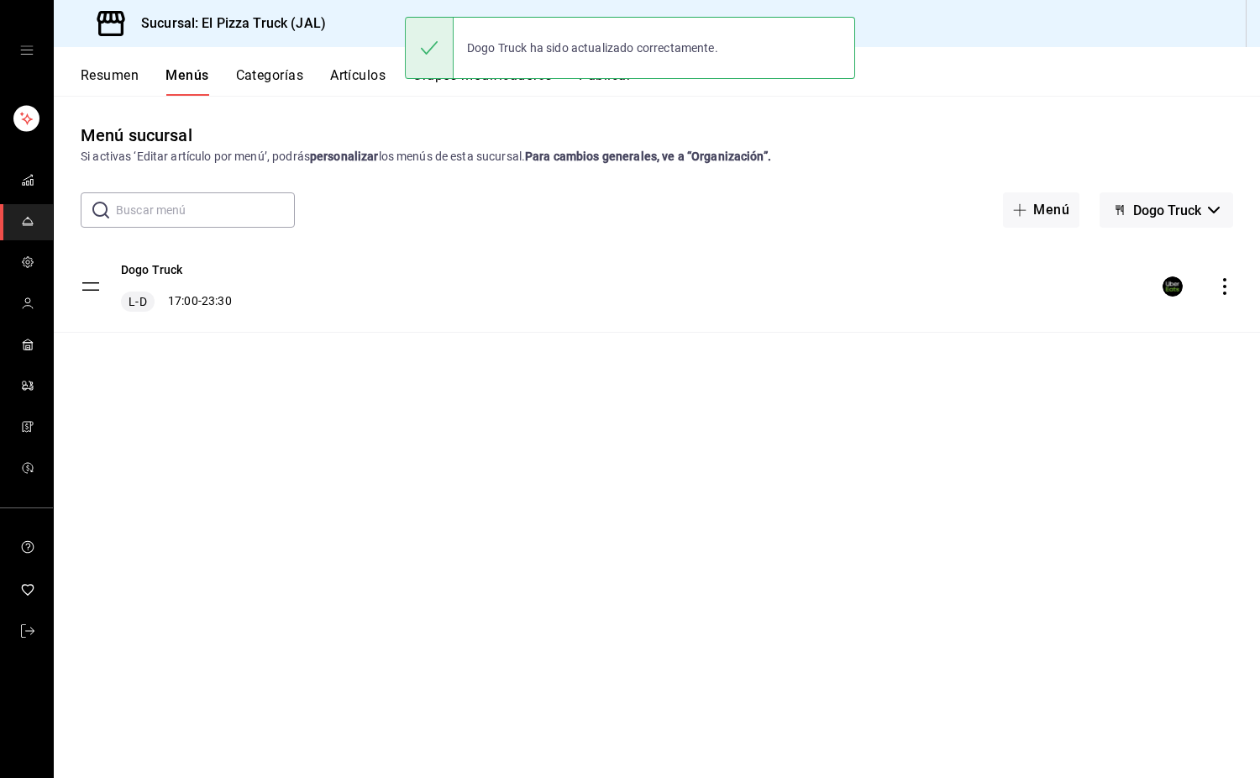
click at [1219, 220] on button "Dogo Truck" at bounding box center [1167, 209] width 134 height 35
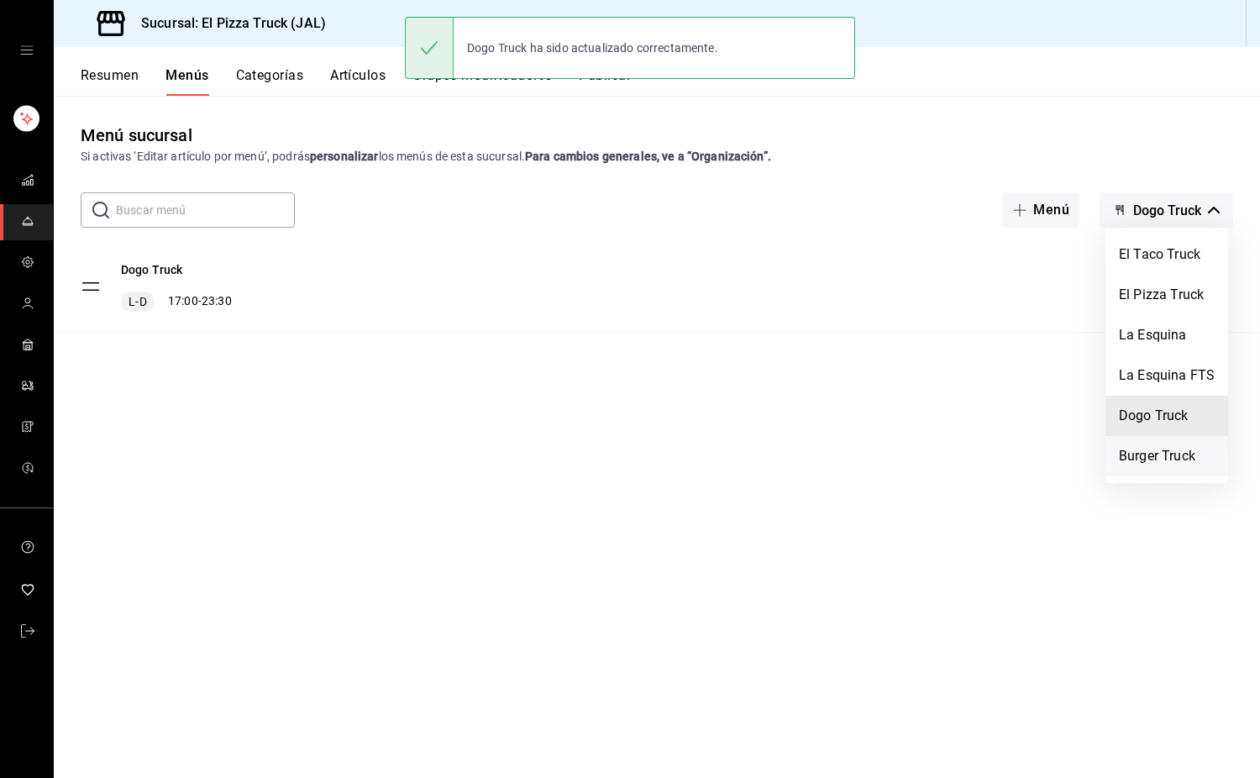
click at [1158, 453] on li "Burger Truck" at bounding box center [1167, 456] width 123 height 40
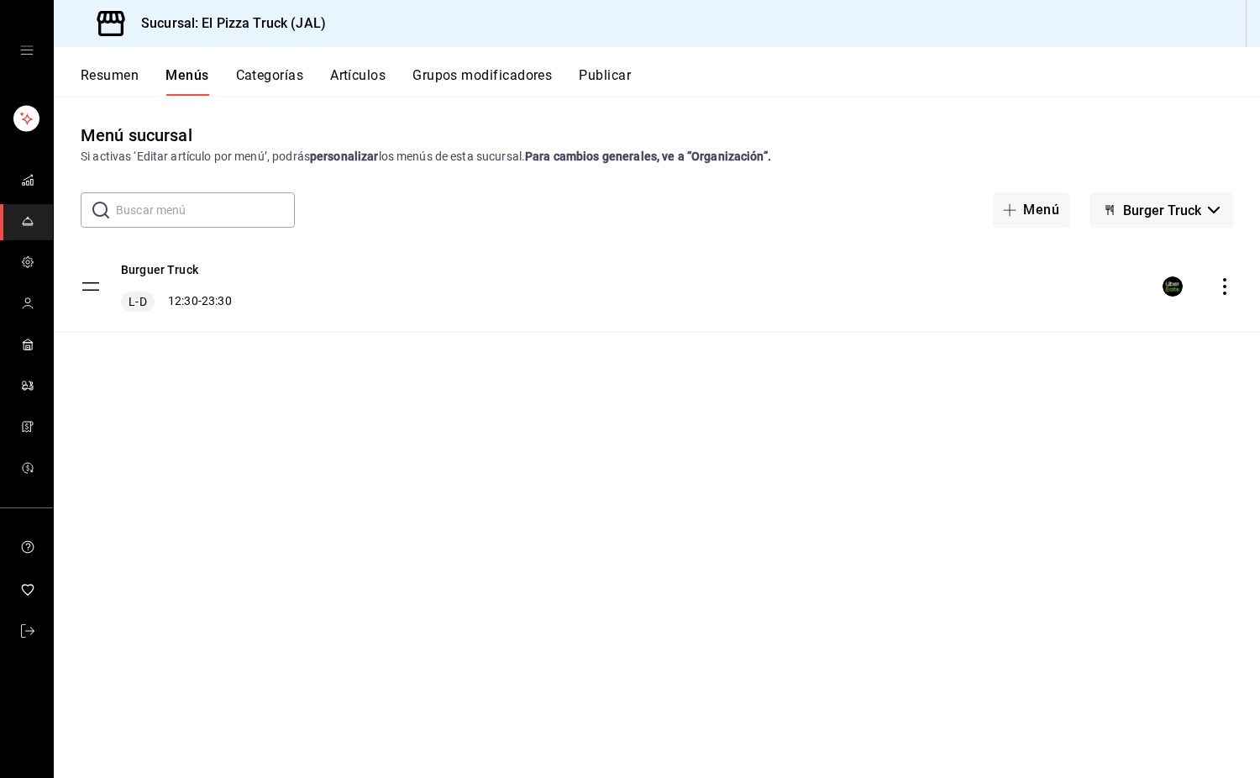
click at [1228, 279] on icon "actions" at bounding box center [1224, 286] width 17 height 17
click at [1016, 321] on span "Editar" at bounding box center [1092, 326] width 205 height 18
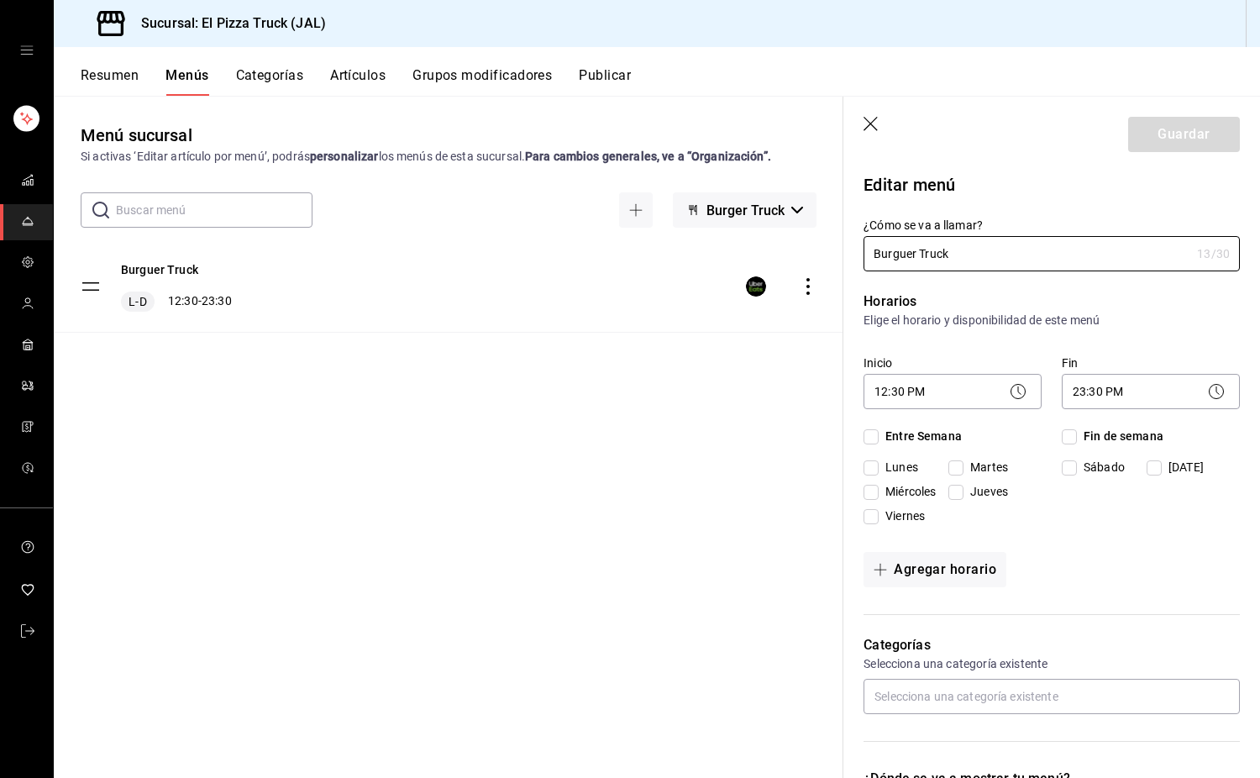
checkbox input "true"
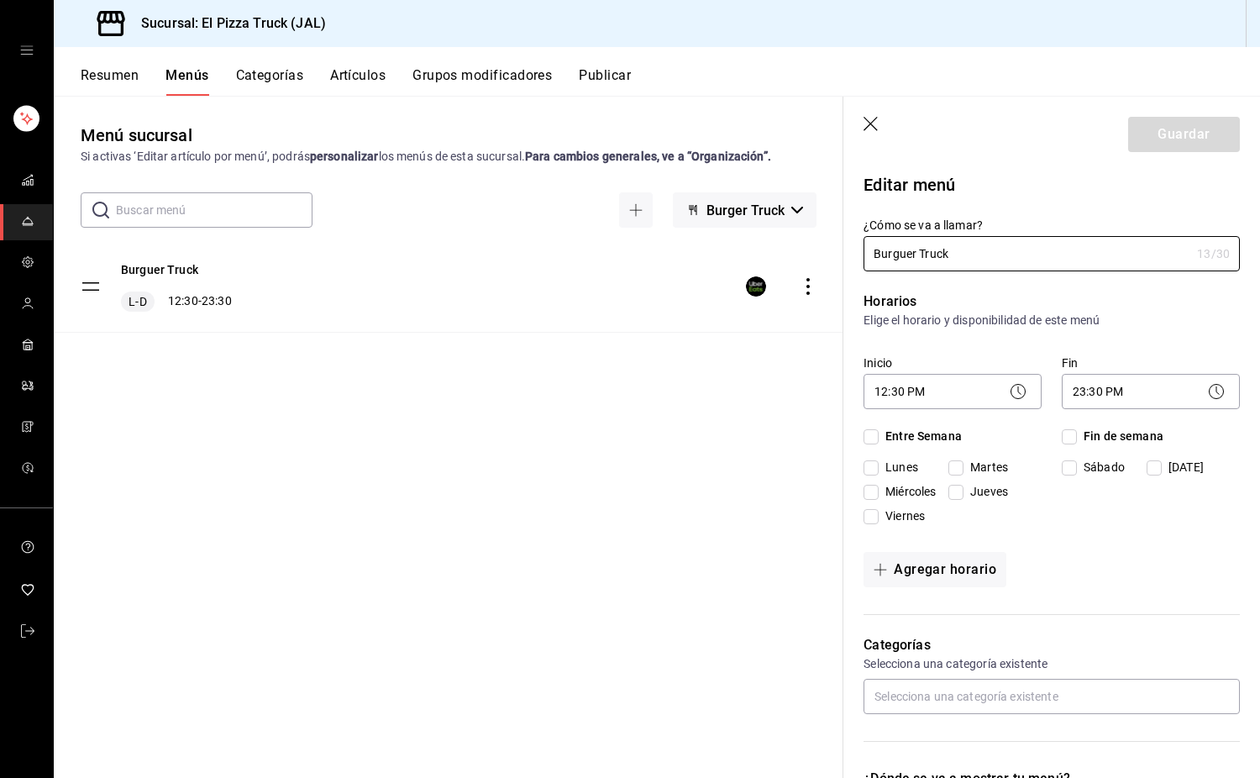
checkbox input "true"
click at [1011, 401] on icon at bounding box center [1018, 391] width 20 height 20
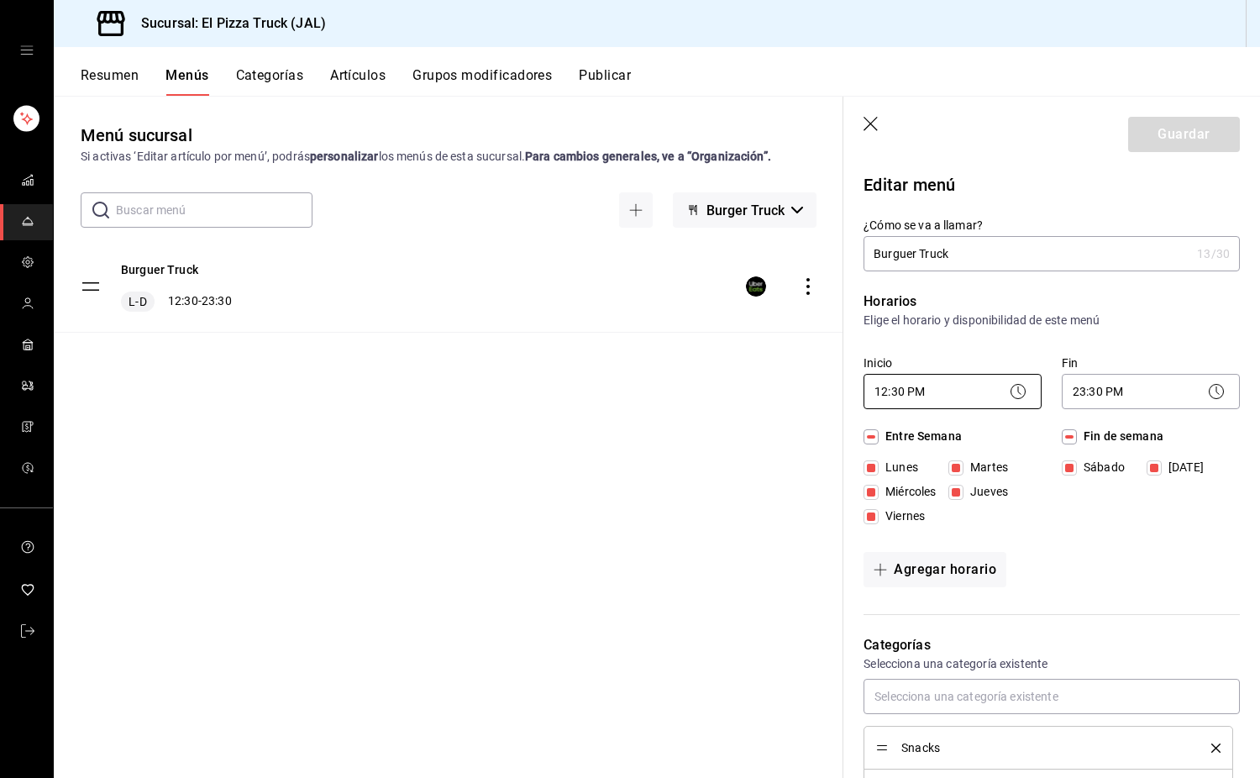
click at [989, 392] on body "Sucursal: El Pizza Truck (JAL) Resumen Menús Categorías Artículos Grupos modifi…" at bounding box center [630, 389] width 1260 height 778
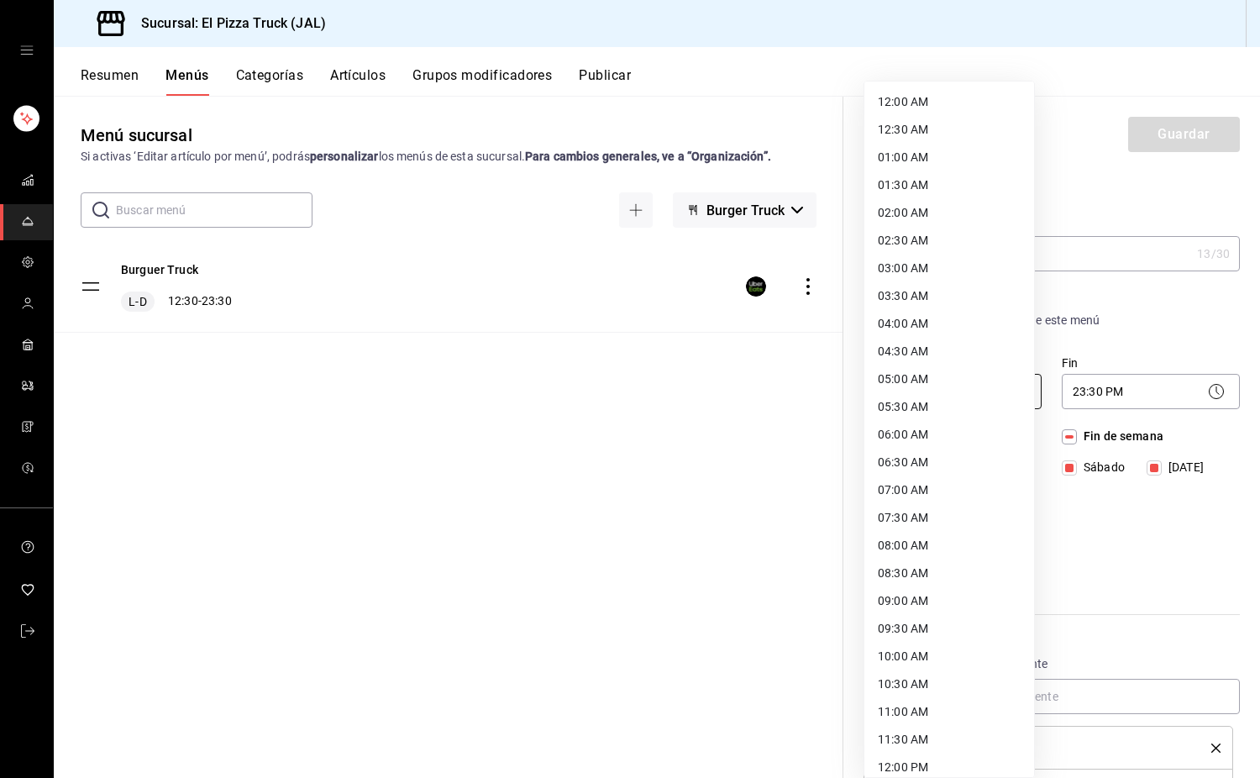
scroll to position [365, 0]
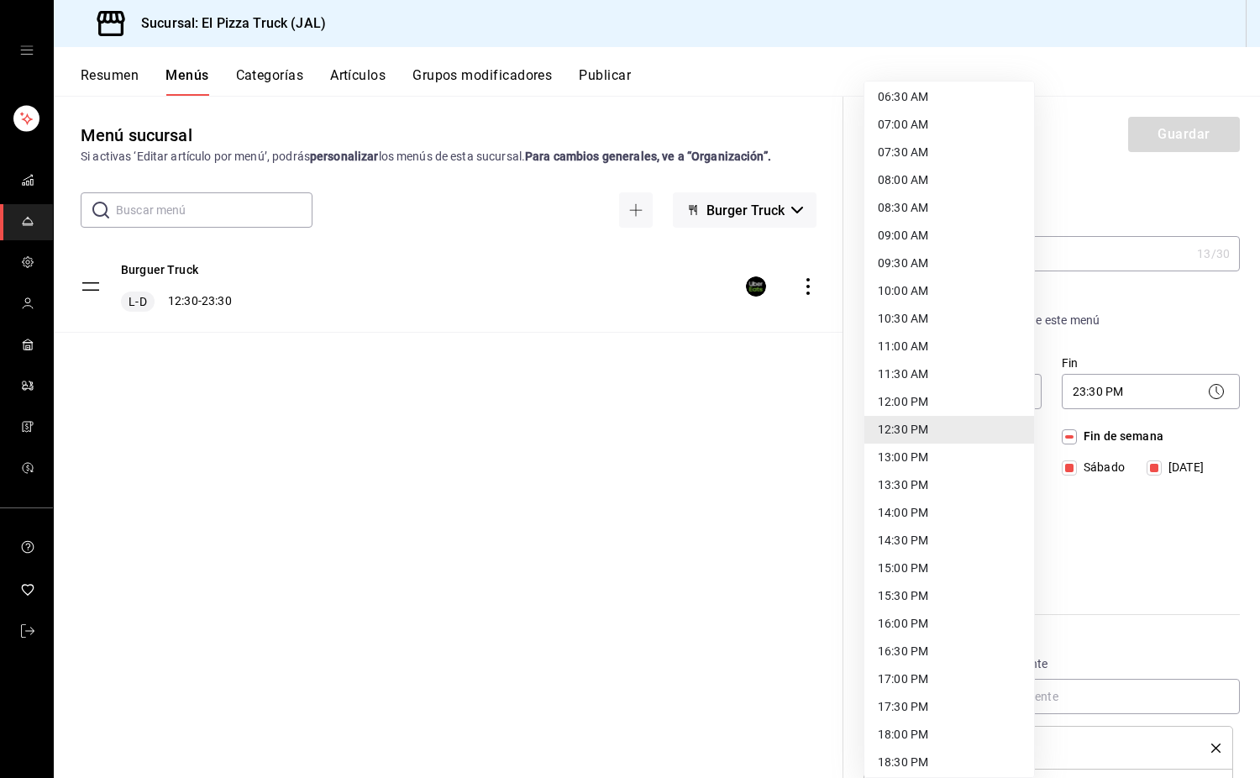
click at [911, 677] on li "17:00 PM" at bounding box center [949, 679] width 170 height 28
type input "17:00"
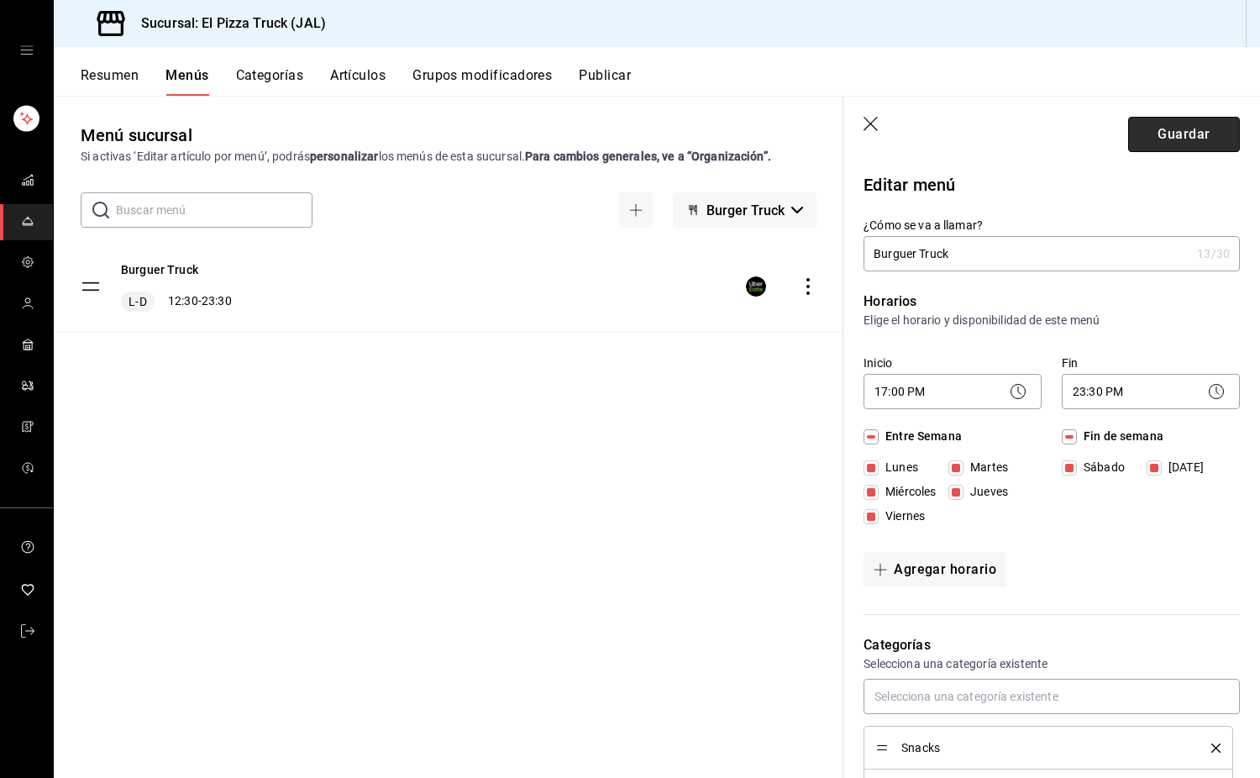
click at [1204, 123] on button "Guardar" at bounding box center [1184, 134] width 112 height 35
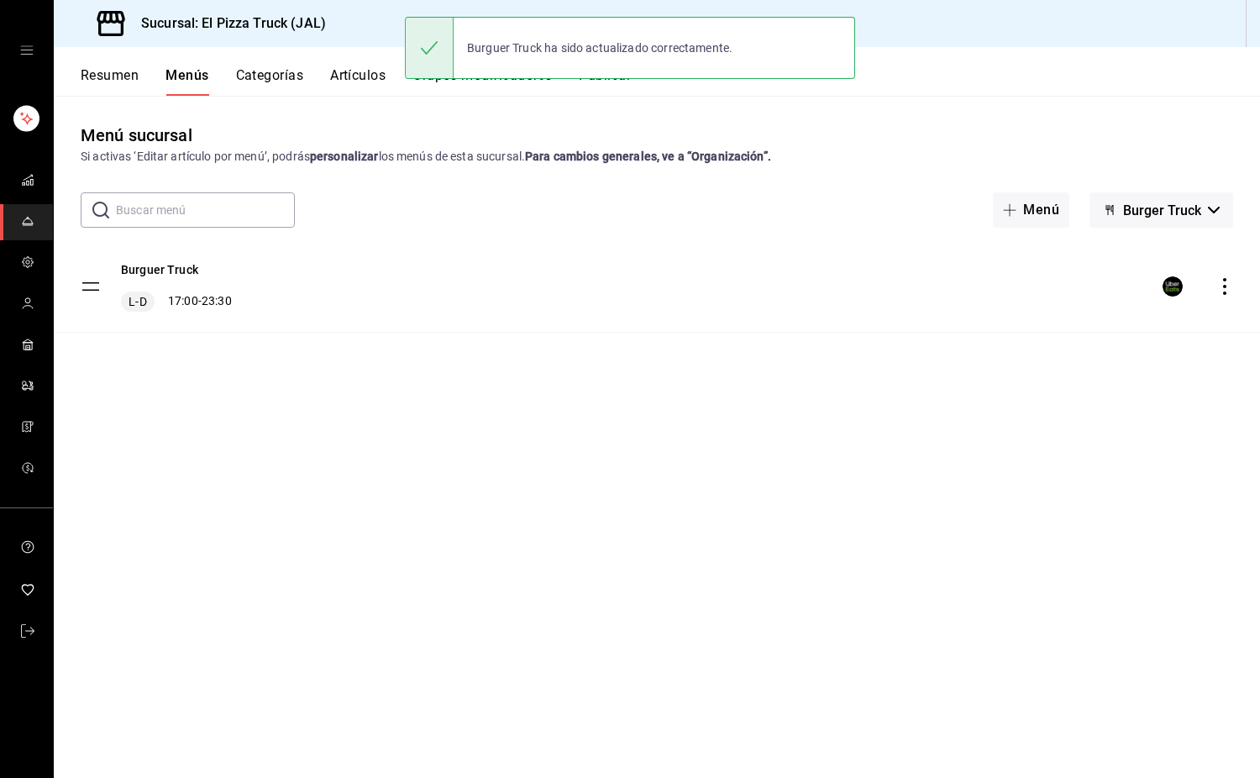
click at [611, 81] on div "Burguer Truck ha sido actualizado correctamente." at bounding box center [630, 48] width 450 height 72
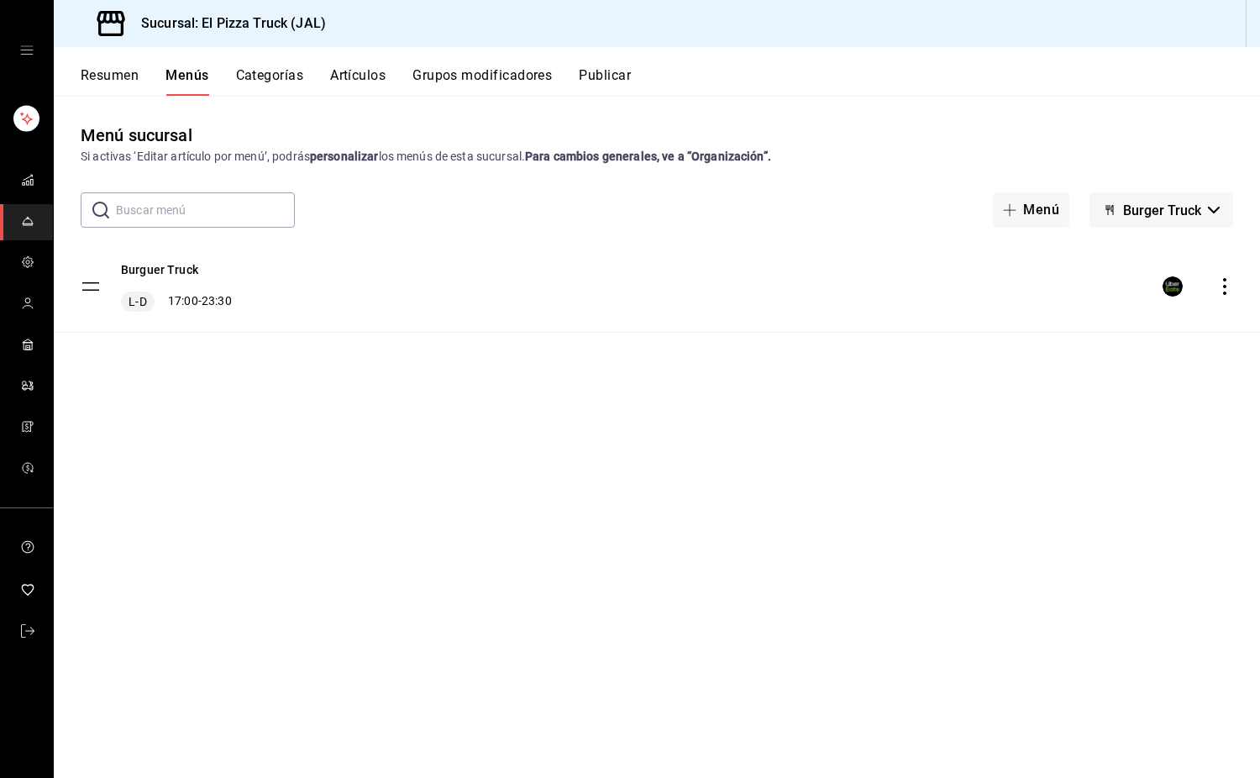
click at [591, 79] on button "Publicar" at bounding box center [605, 81] width 52 height 29
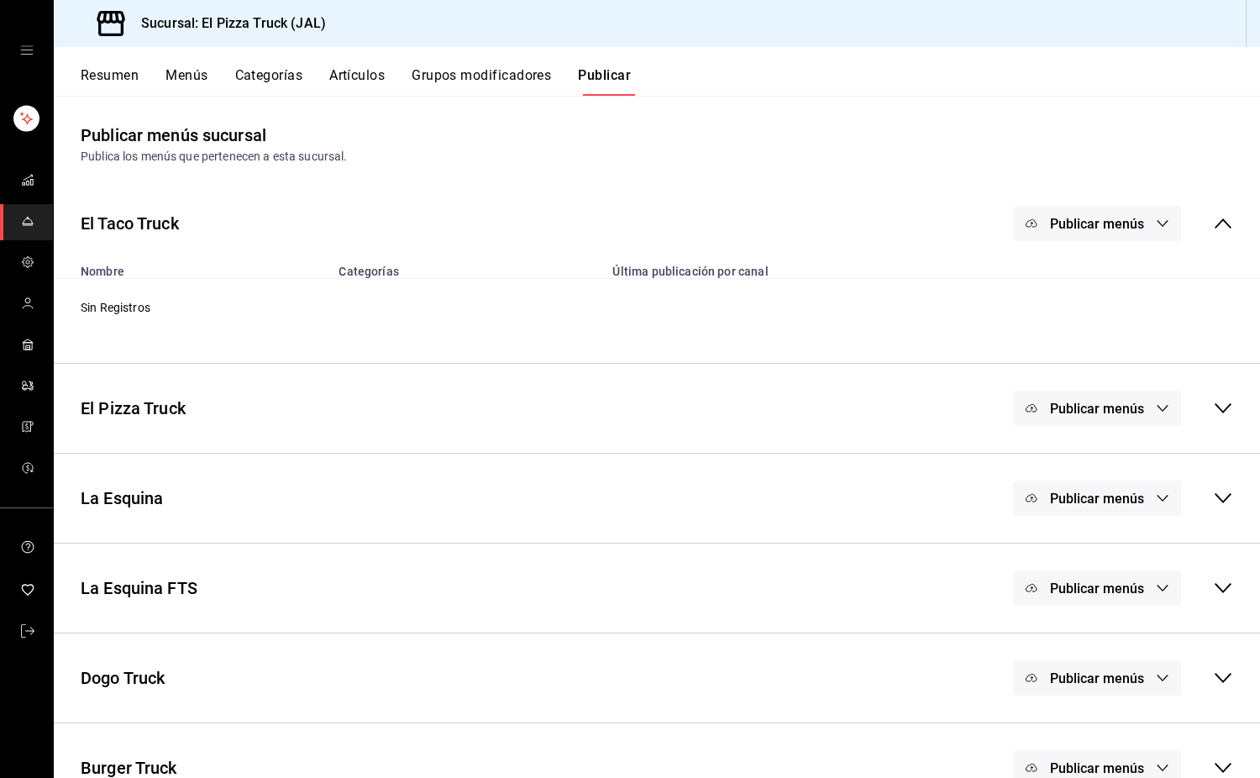
click at [1105, 413] on span "Publicar menús" at bounding box center [1097, 409] width 94 height 16
click at [1078, 474] on div at bounding box center [1059, 463] width 47 height 27
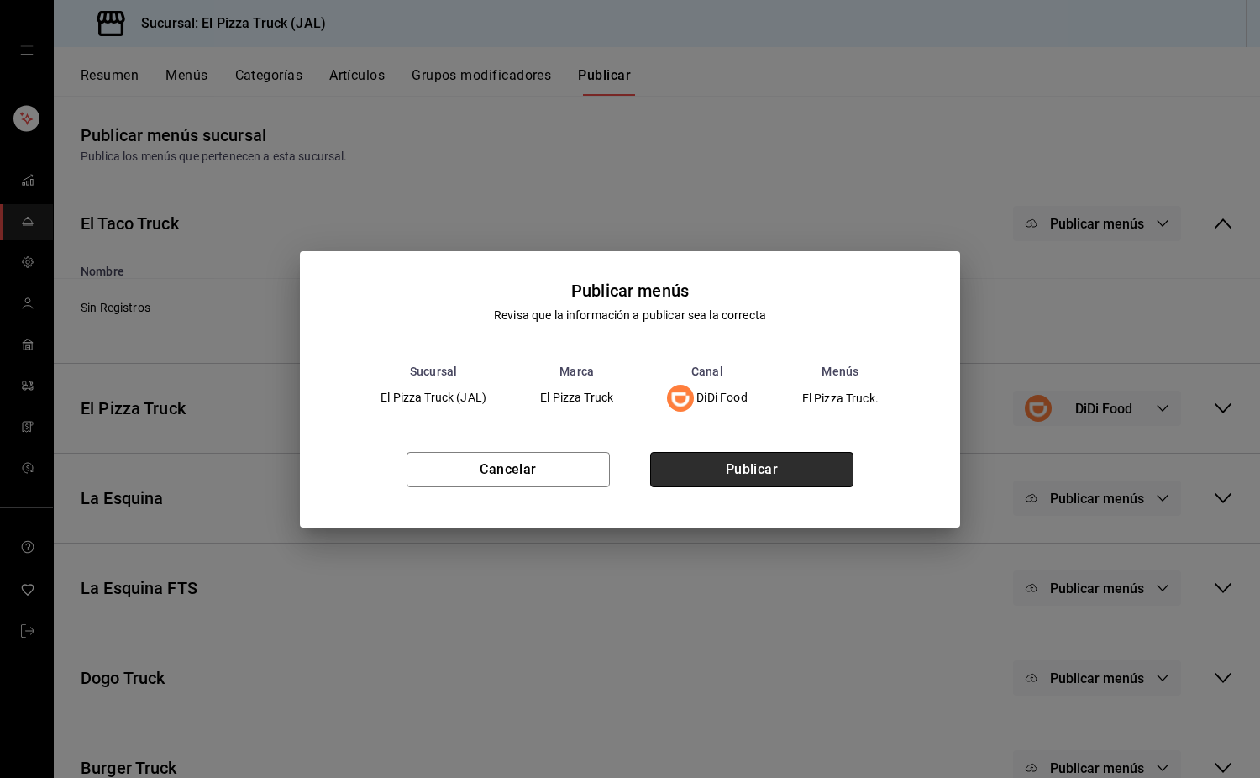
click at [826, 470] on button "Publicar" at bounding box center [751, 469] width 203 height 35
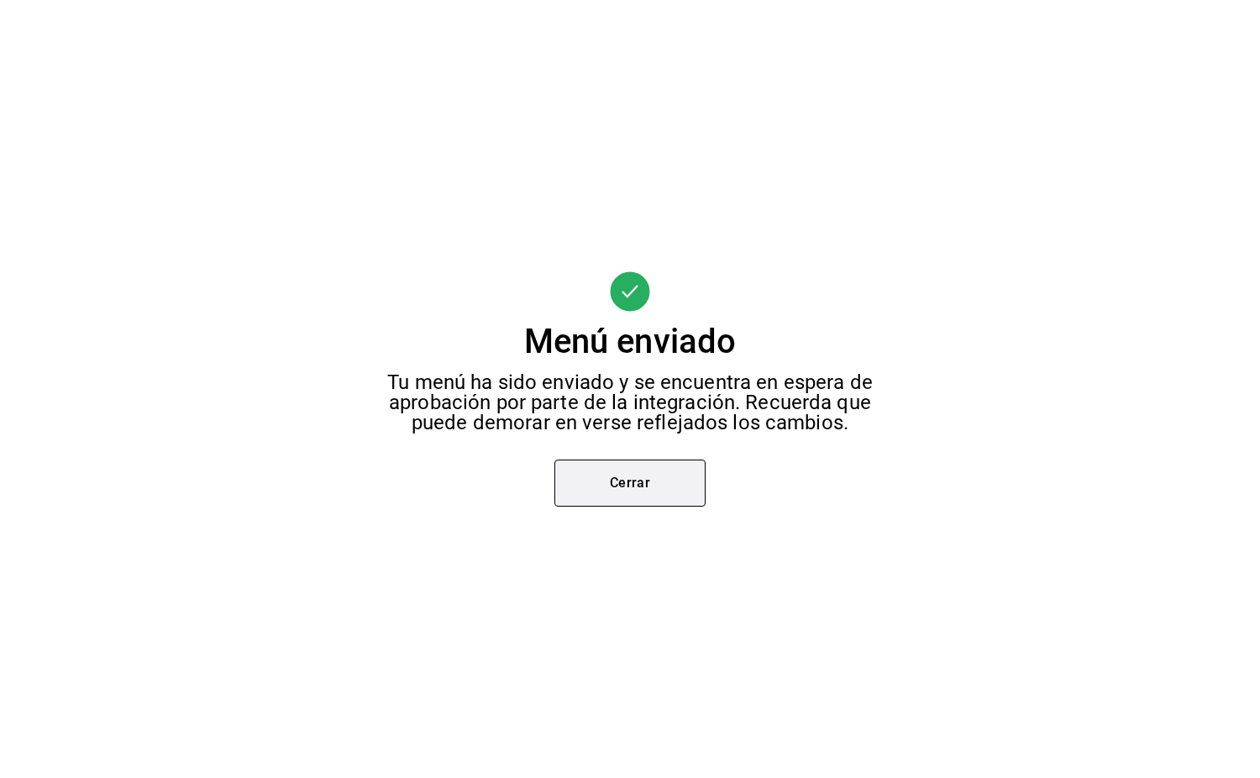
click at [632, 475] on button "Cerrar" at bounding box center [629, 483] width 151 height 47
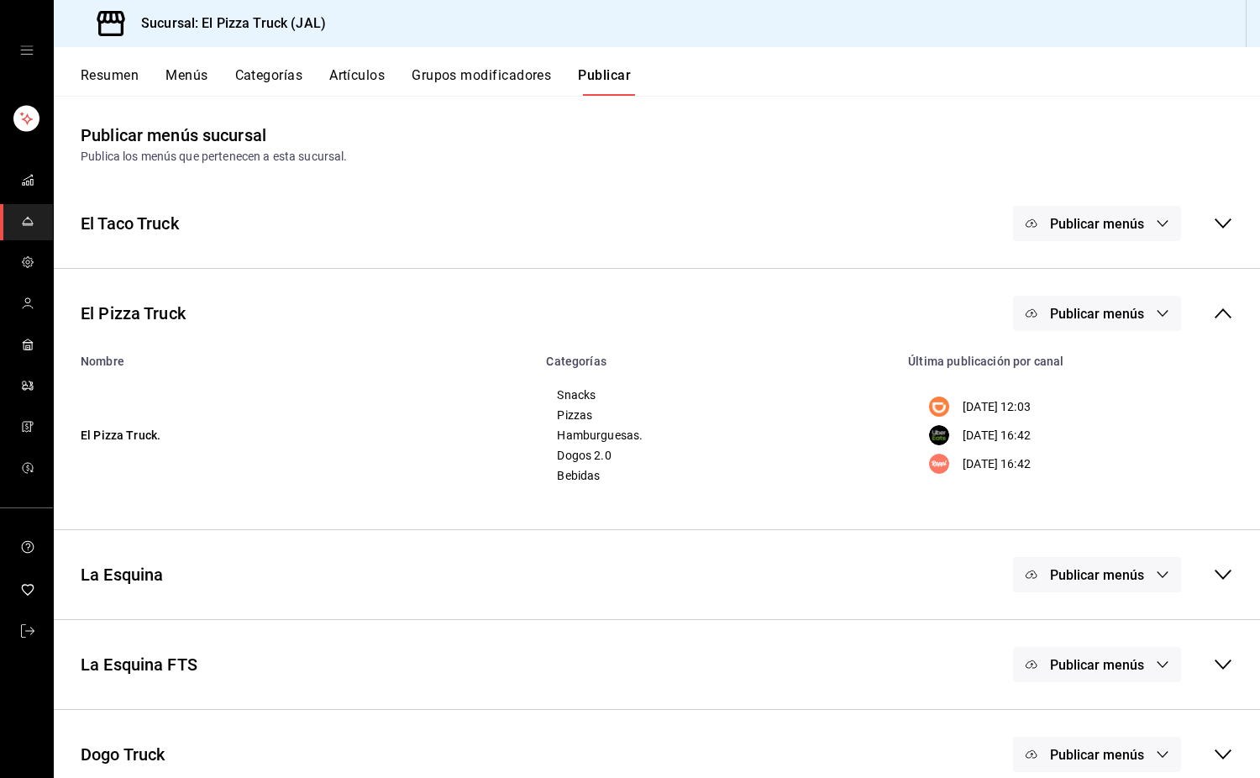
click at [1131, 326] on button "Publicar menús" at bounding box center [1097, 313] width 168 height 35
click at [1114, 426] on li "Uber Eats" at bounding box center [1084, 414] width 125 height 47
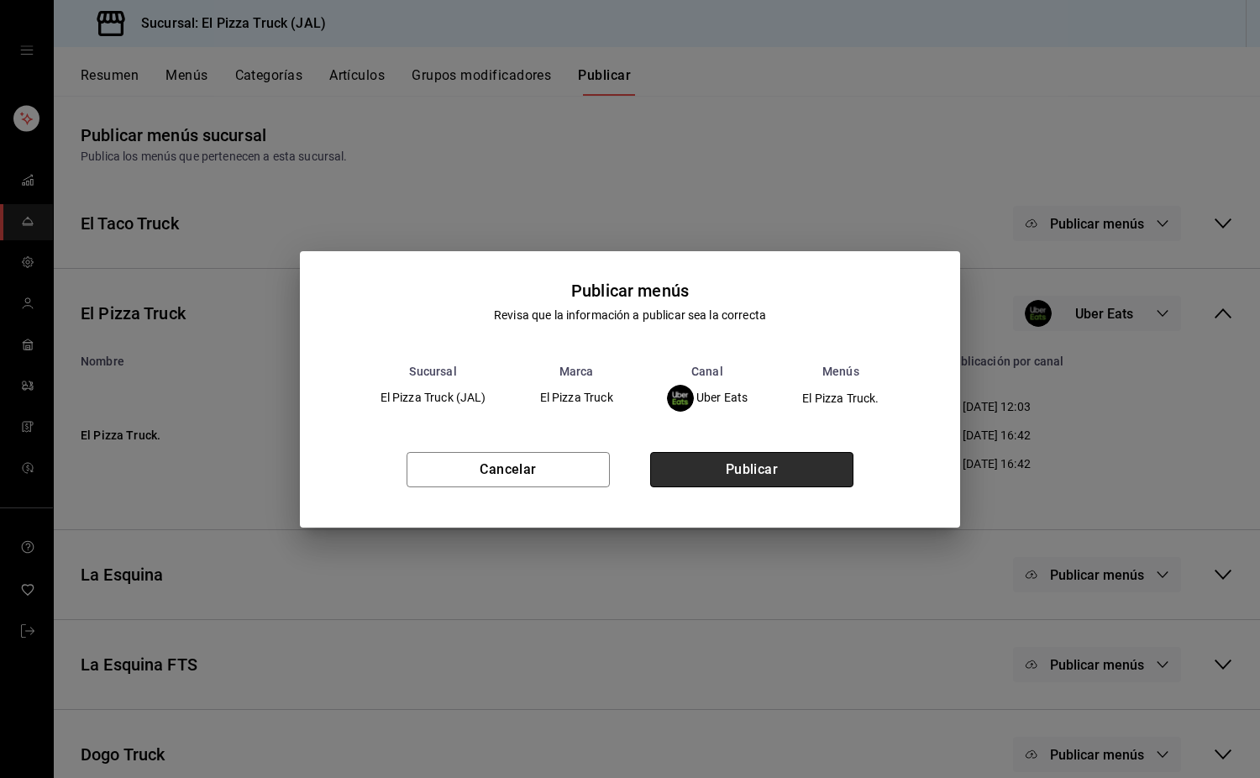
click at [817, 471] on button "Publicar" at bounding box center [751, 469] width 203 height 35
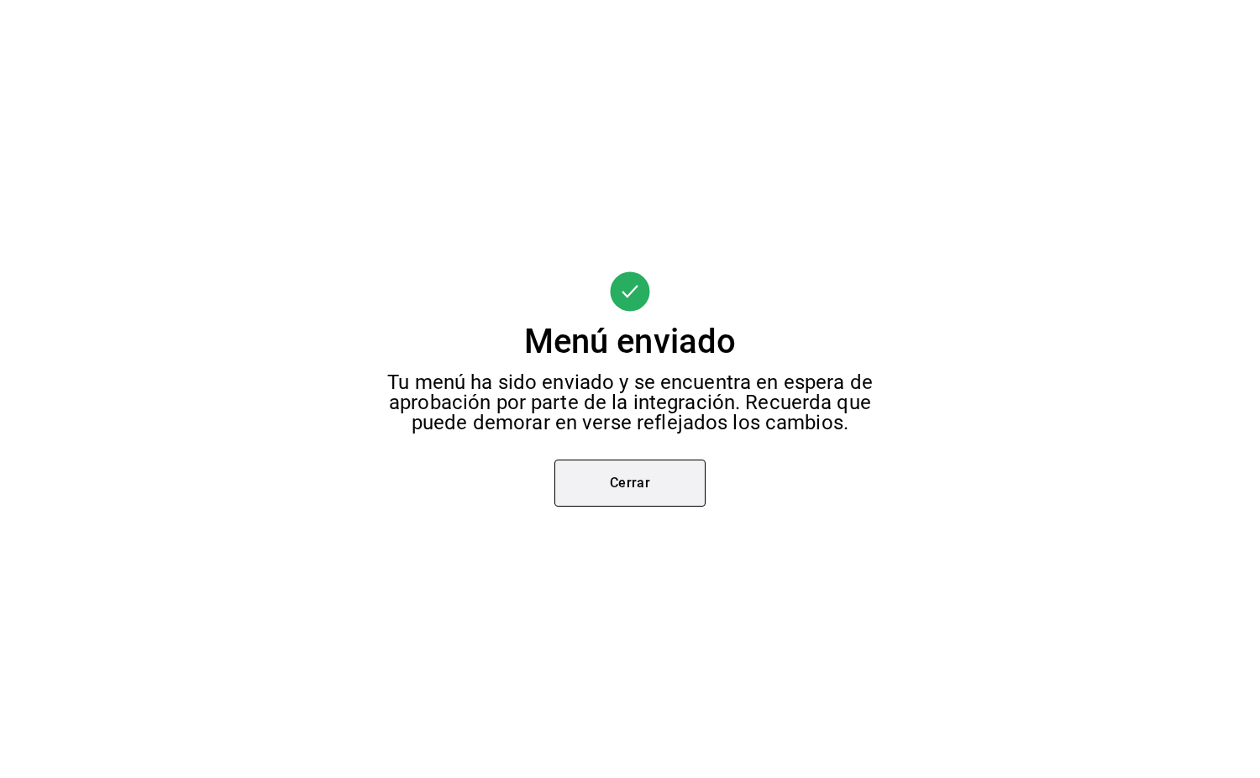
click at [649, 486] on button "Cerrar" at bounding box center [629, 483] width 151 height 47
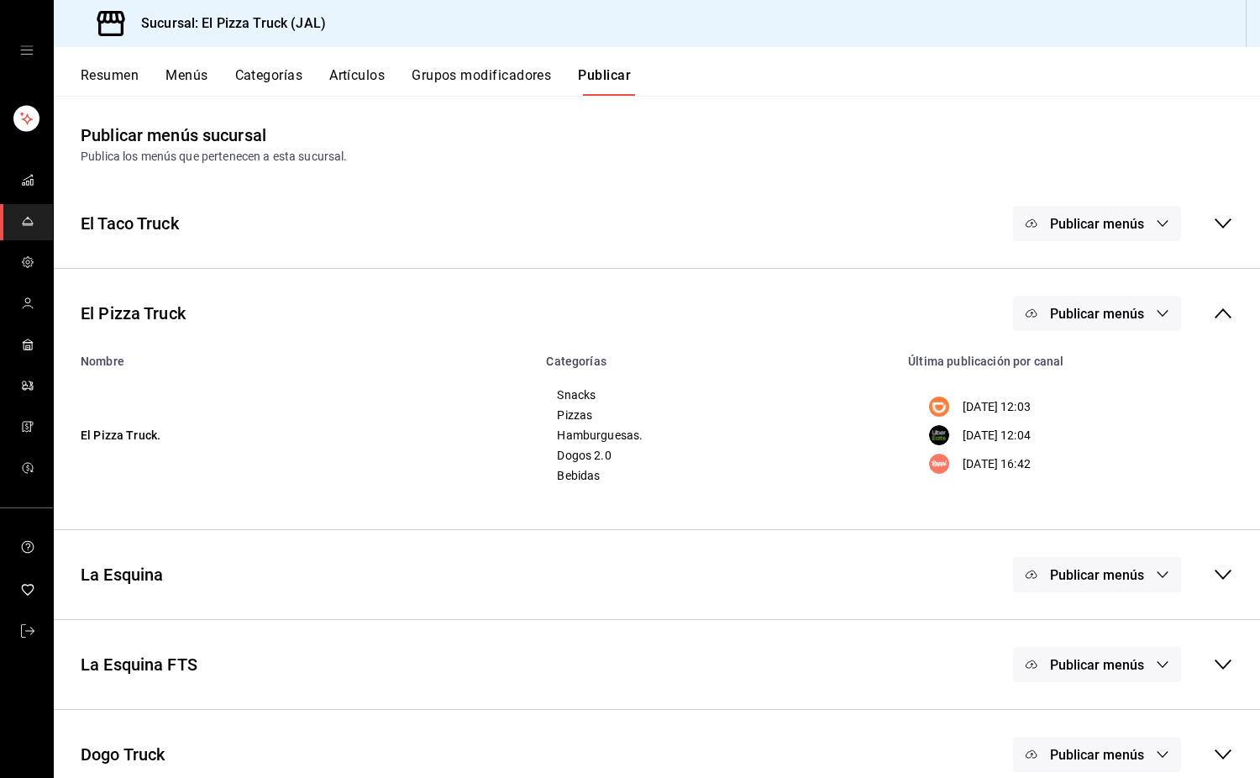
click at [1087, 319] on span "Publicar menús" at bounding box center [1097, 314] width 94 height 16
click at [1102, 458] on span "Rappi" at bounding box center [1108, 463] width 51 height 18
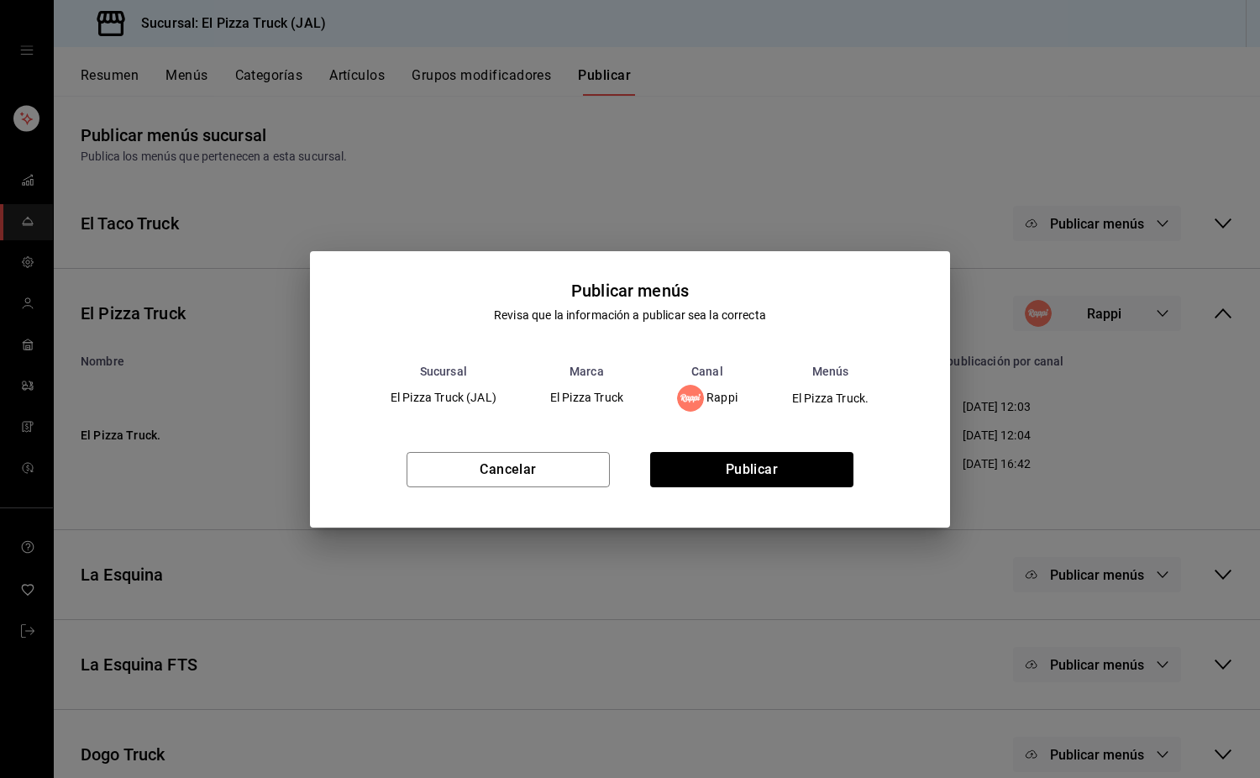
click at [798, 443] on div "Cancelar Publicar" at bounding box center [630, 476] width 640 height 102
click at [799, 449] on div "Cancelar Publicar" at bounding box center [630, 476] width 640 height 102
click at [797, 462] on button "Publicar" at bounding box center [751, 469] width 203 height 35
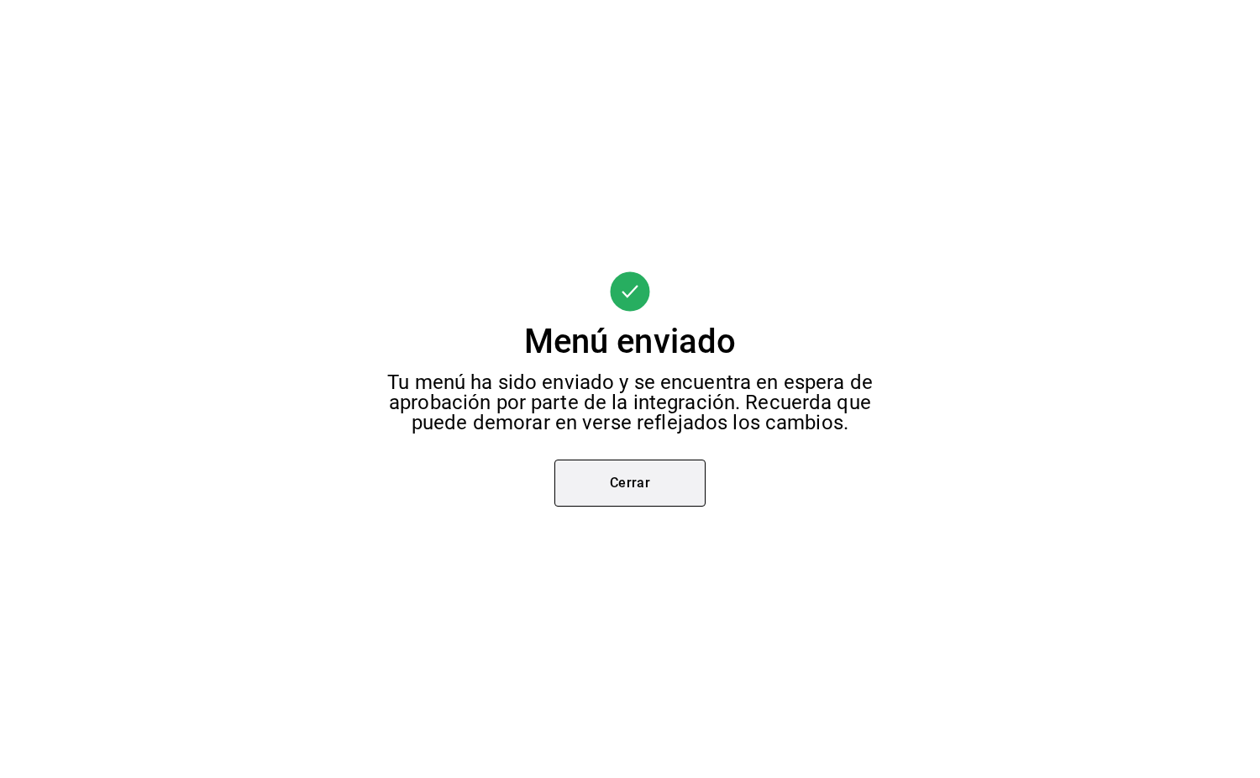
click at [659, 473] on button "Cerrar" at bounding box center [629, 483] width 151 height 47
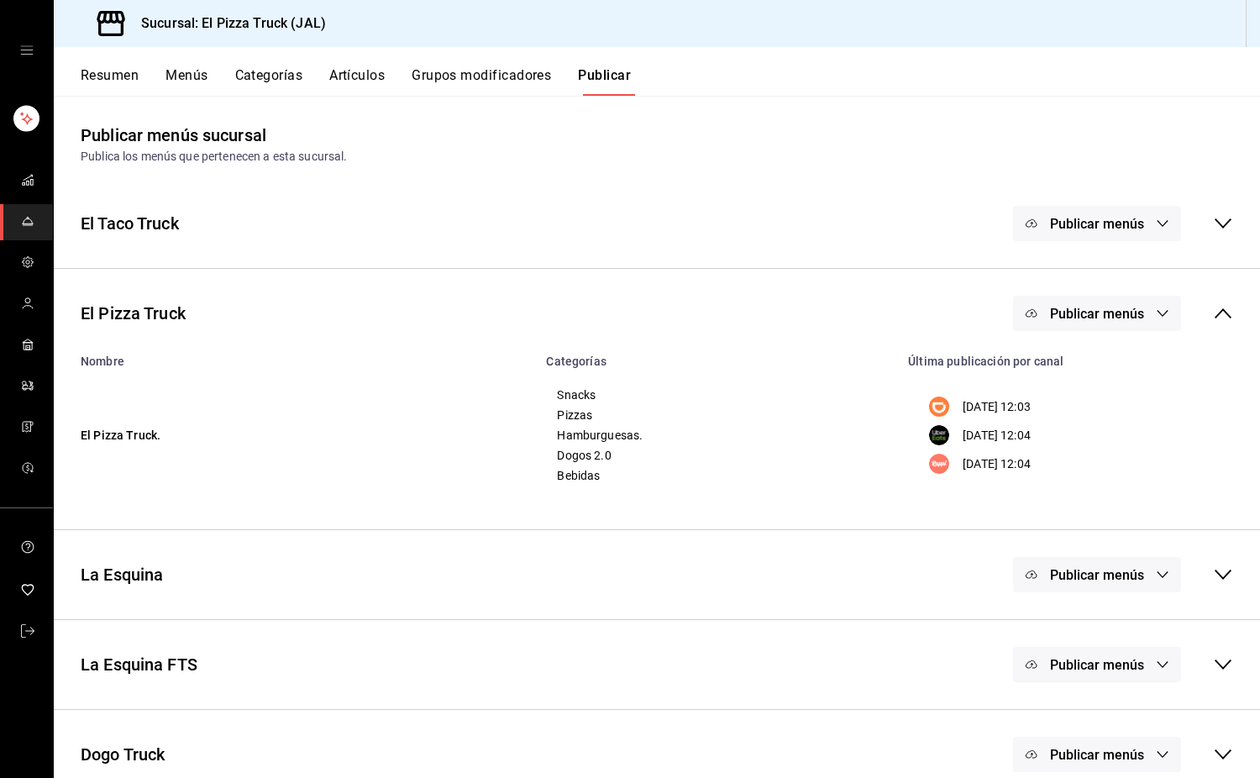
click at [1100, 574] on span "Publicar menús" at bounding box center [1097, 575] width 94 height 16
click at [1053, 617] on img at bounding box center [1049, 630] width 27 height 27
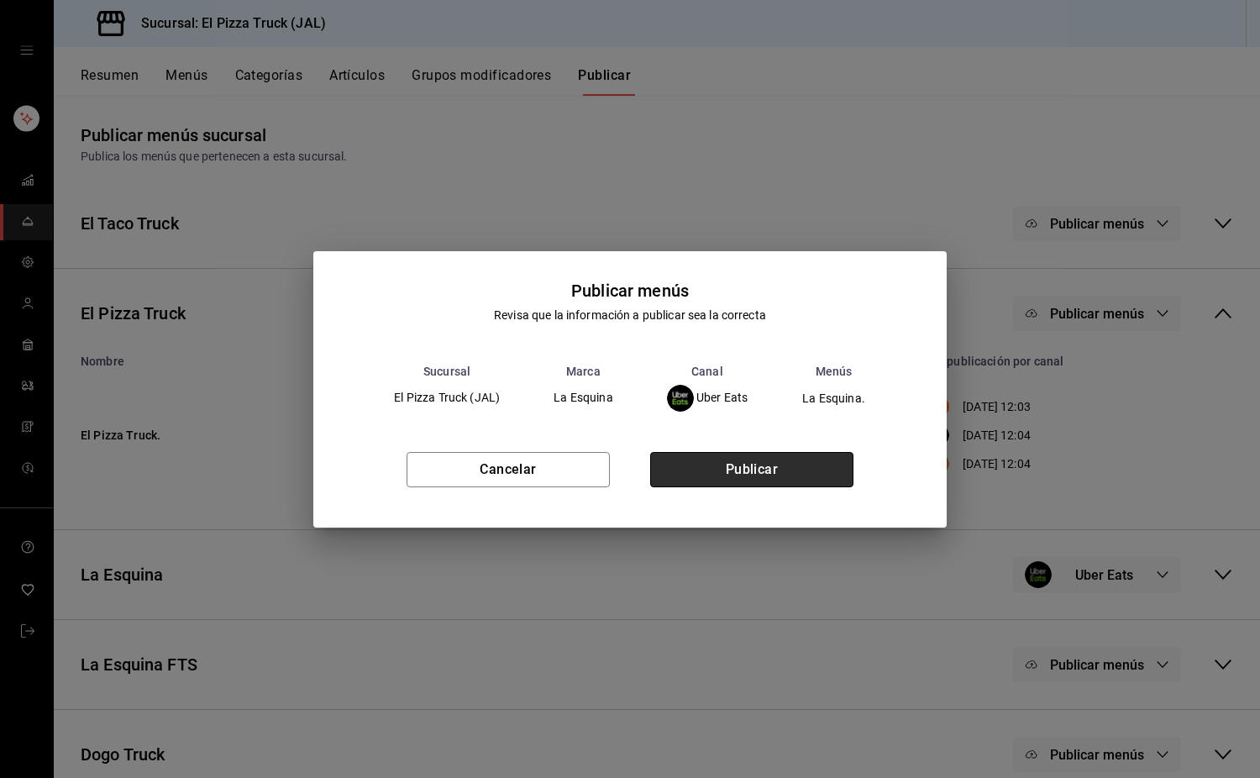
click at [812, 476] on button "Publicar" at bounding box center [751, 469] width 203 height 35
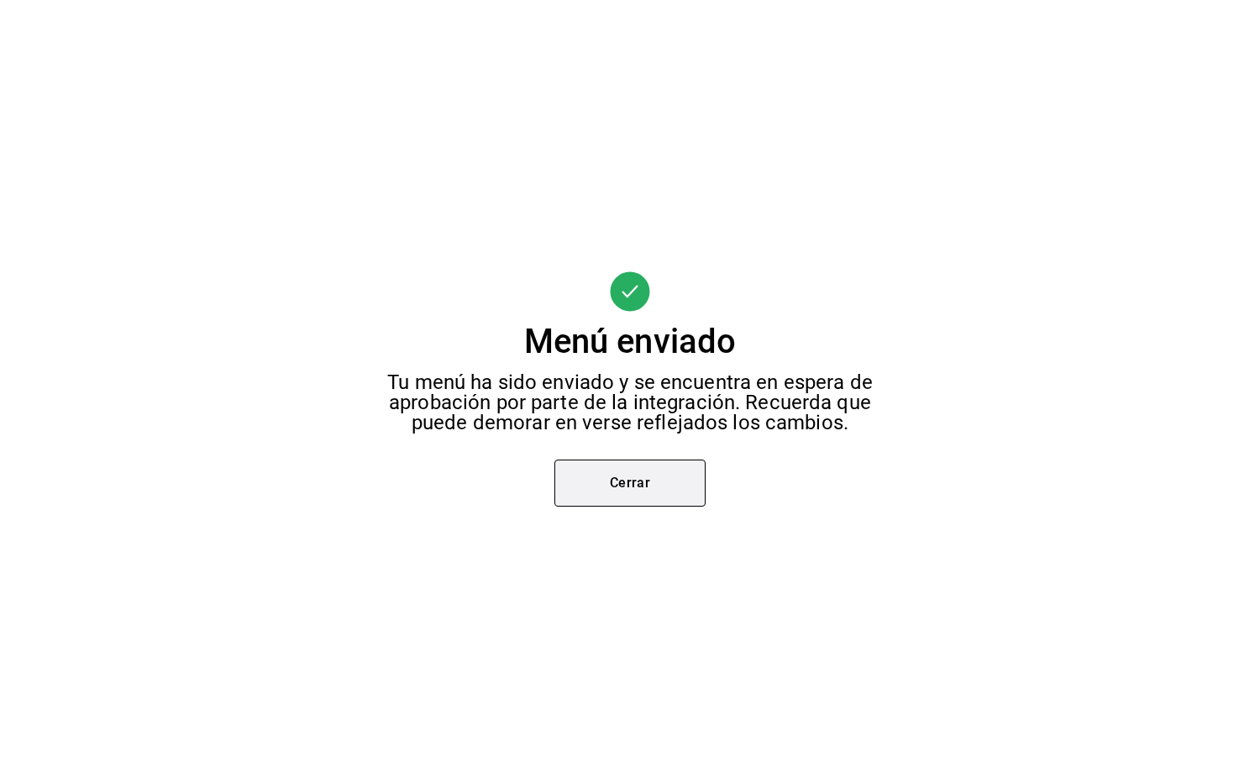
click at [656, 495] on button "Cerrar" at bounding box center [629, 483] width 151 height 47
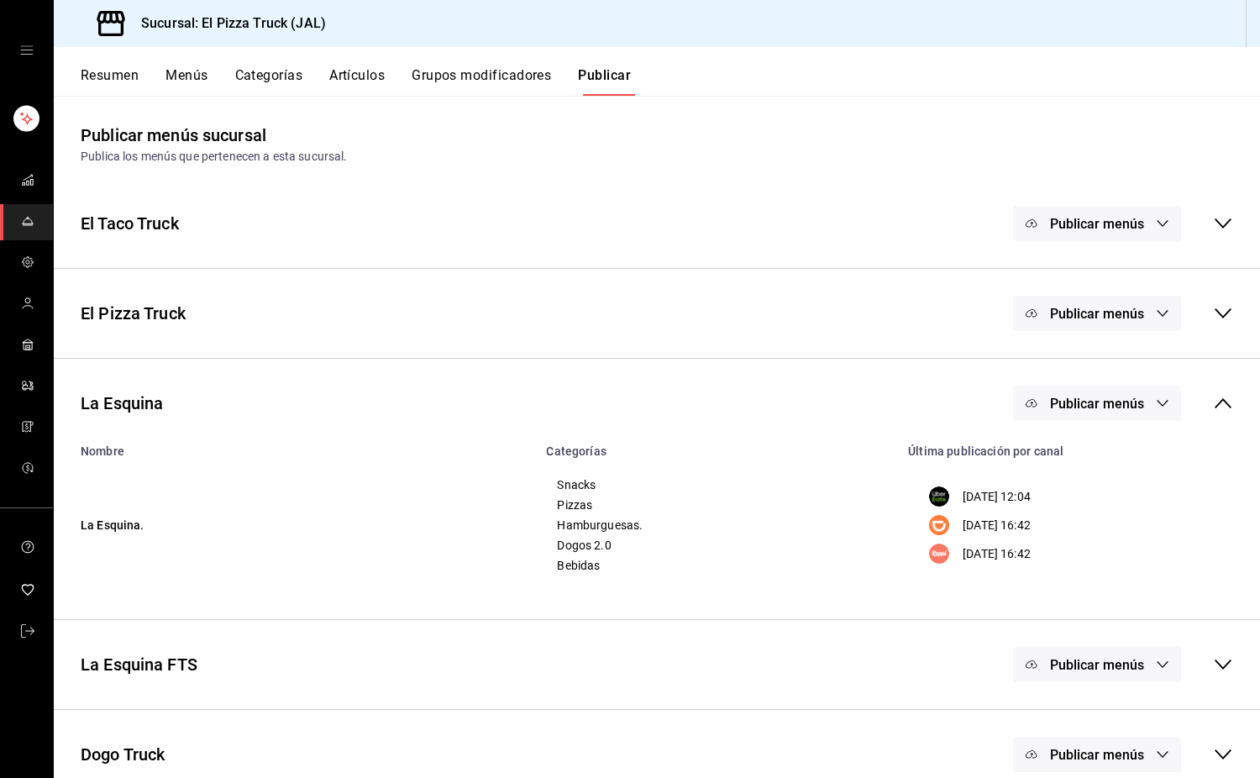
click at [1090, 404] on span "Publicar menús" at bounding box center [1097, 404] width 94 height 16
click at [1100, 495] on li "DiDi Food" at bounding box center [1084, 504] width 125 height 47
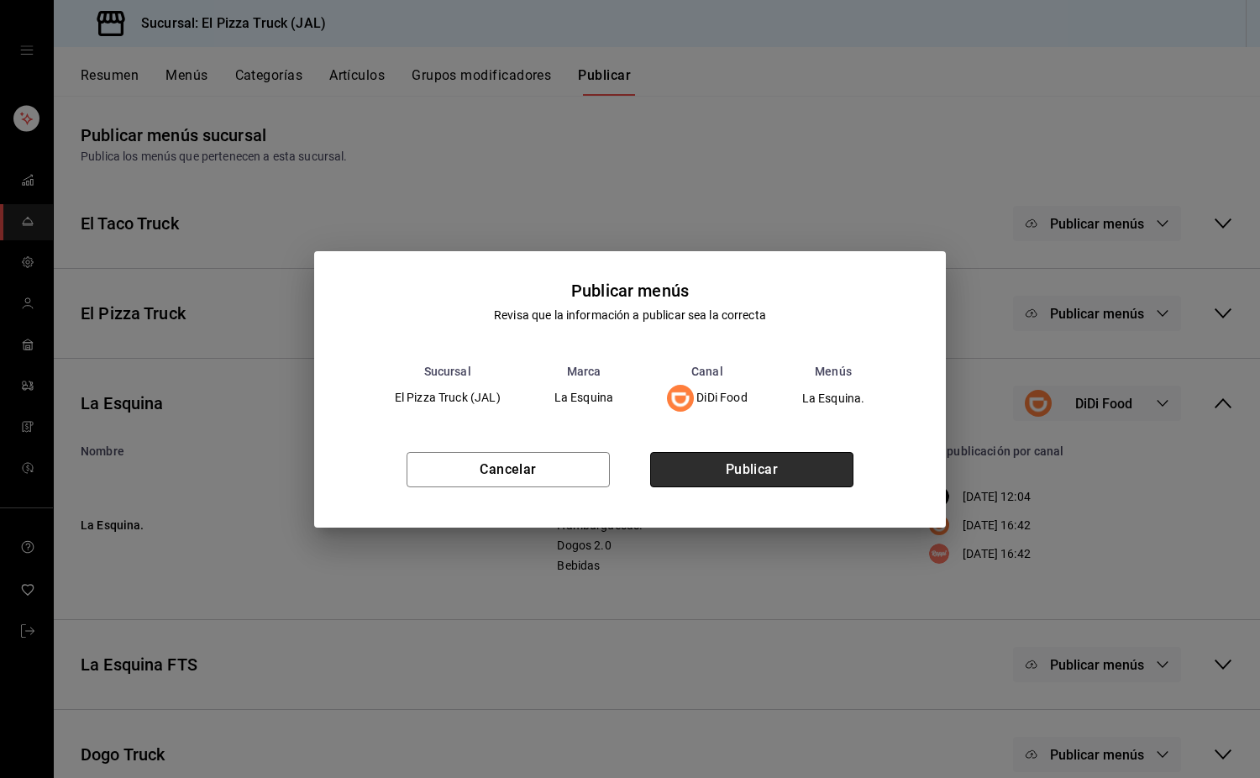
click at [801, 479] on button "Publicar" at bounding box center [751, 469] width 203 height 35
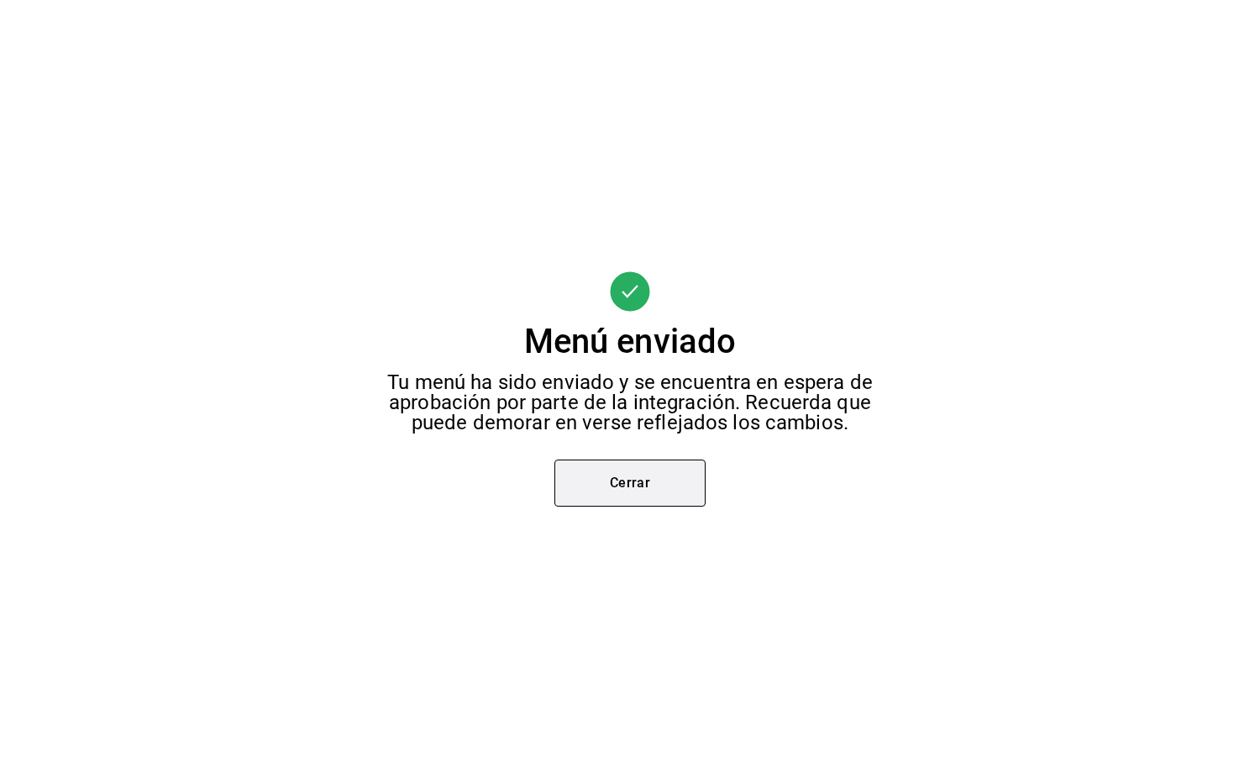
click at [673, 479] on button "Cerrar" at bounding box center [629, 483] width 151 height 47
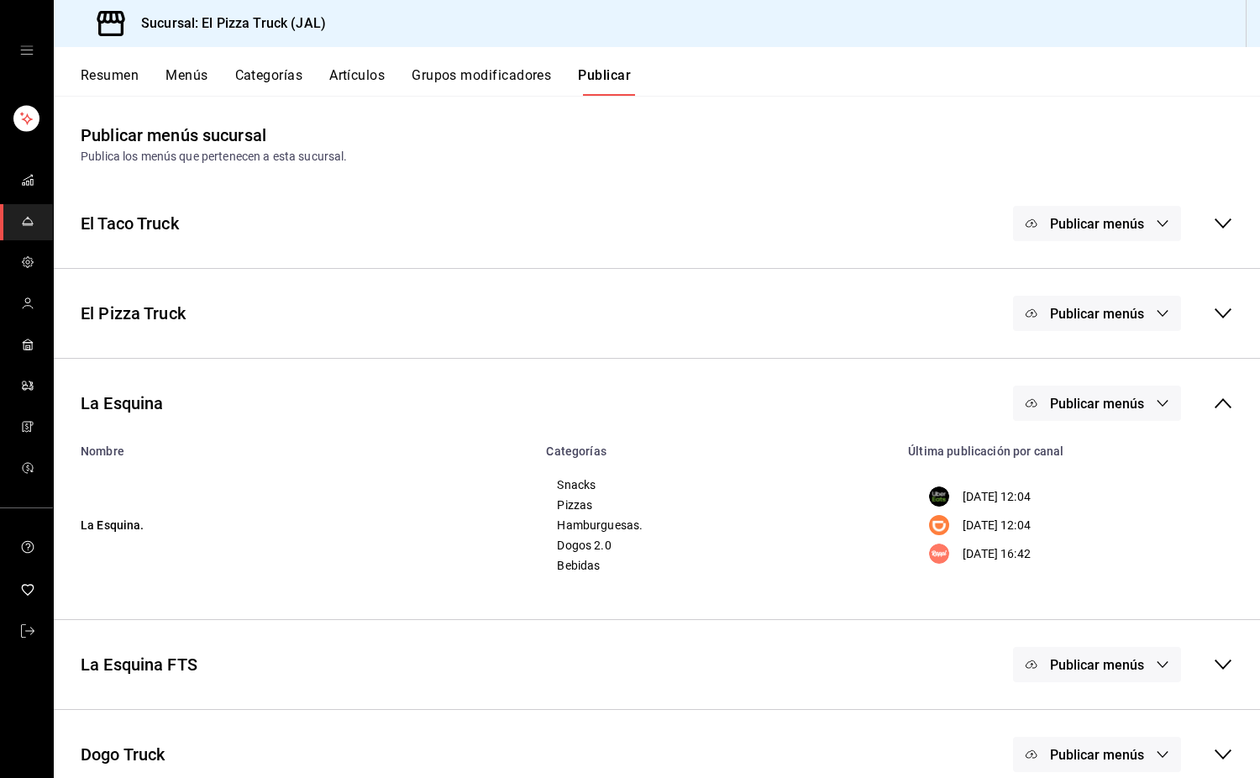
click at [1107, 415] on button "Publicar menús" at bounding box center [1097, 403] width 168 height 35
click at [1082, 556] on div at bounding box center [1059, 551] width 47 height 27
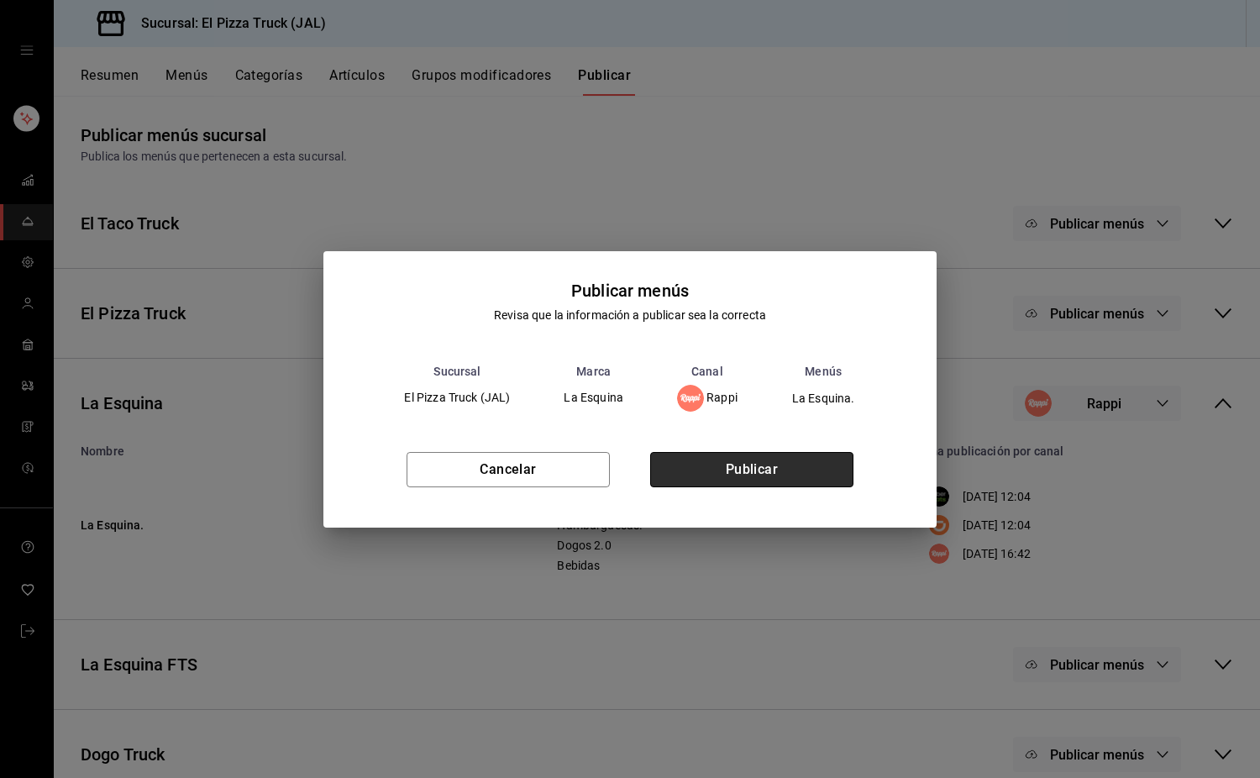
click at [747, 463] on button "Publicar" at bounding box center [751, 469] width 203 height 35
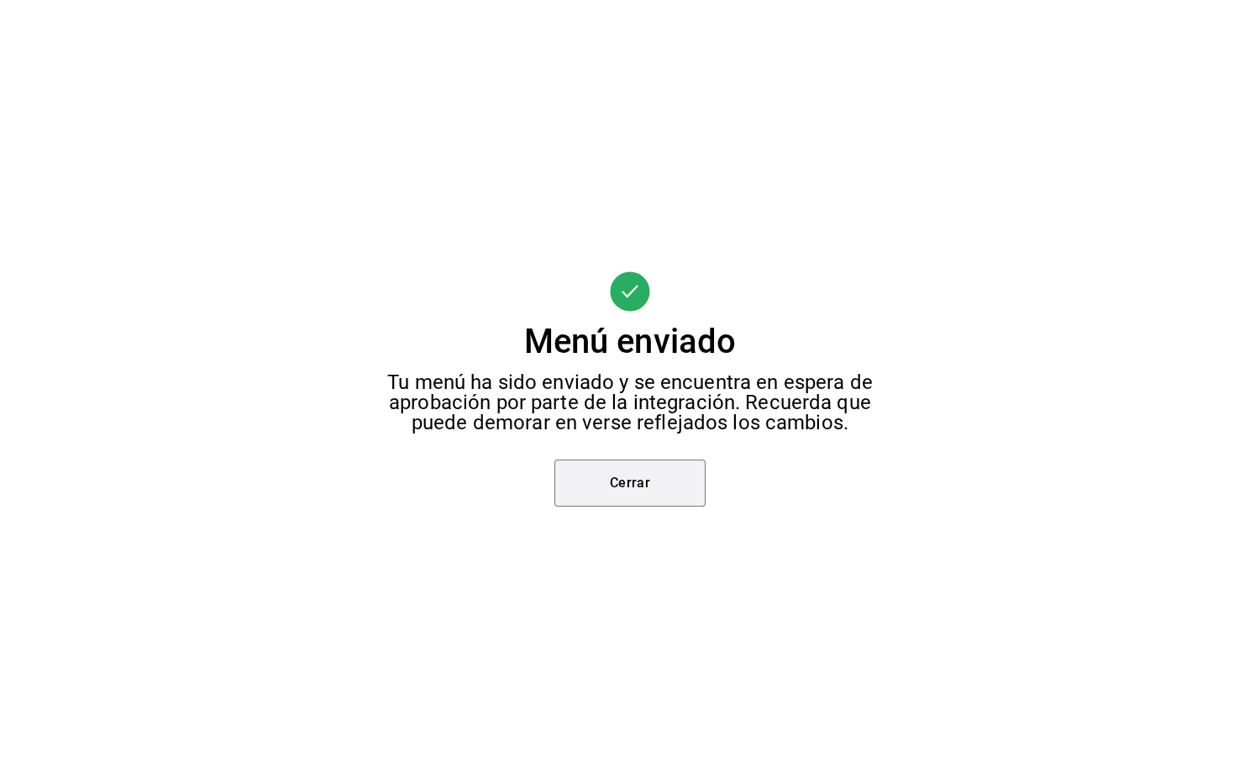
click at [654, 475] on button "Cerrar" at bounding box center [629, 483] width 151 height 47
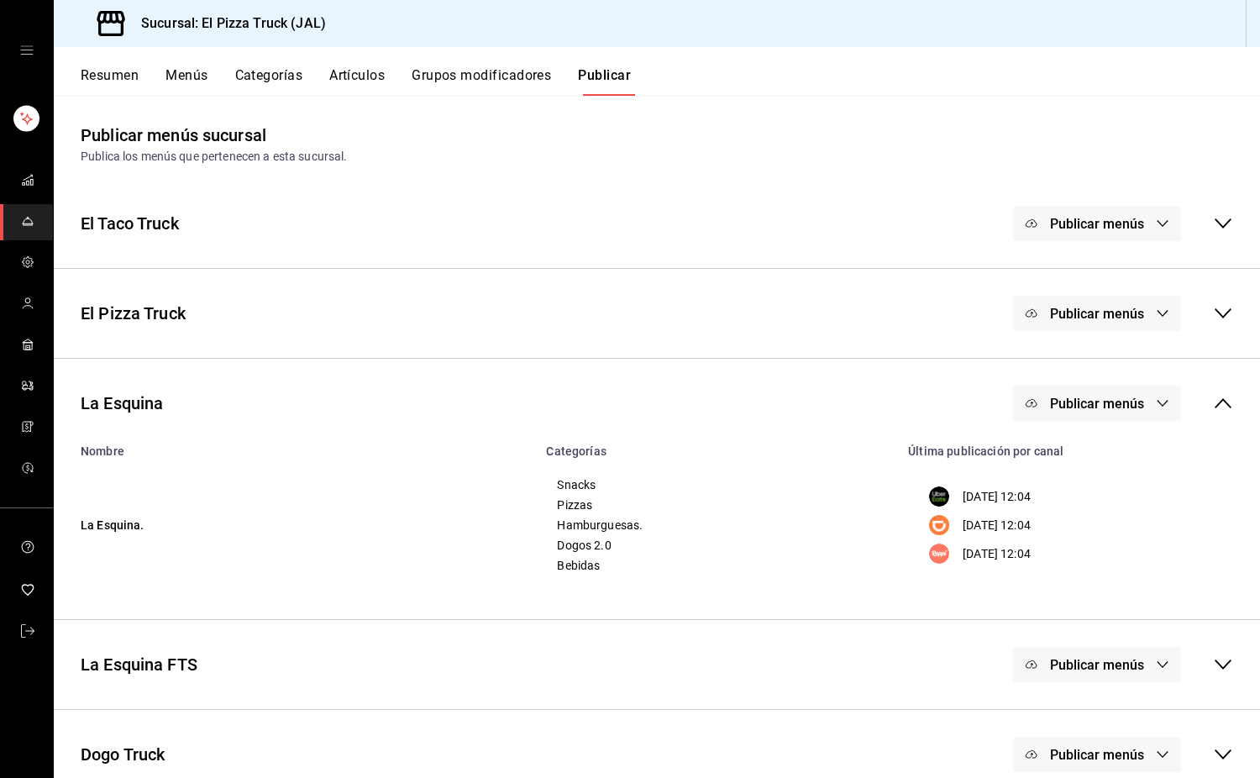
click at [624, 487] on div at bounding box center [630, 389] width 1260 height 778
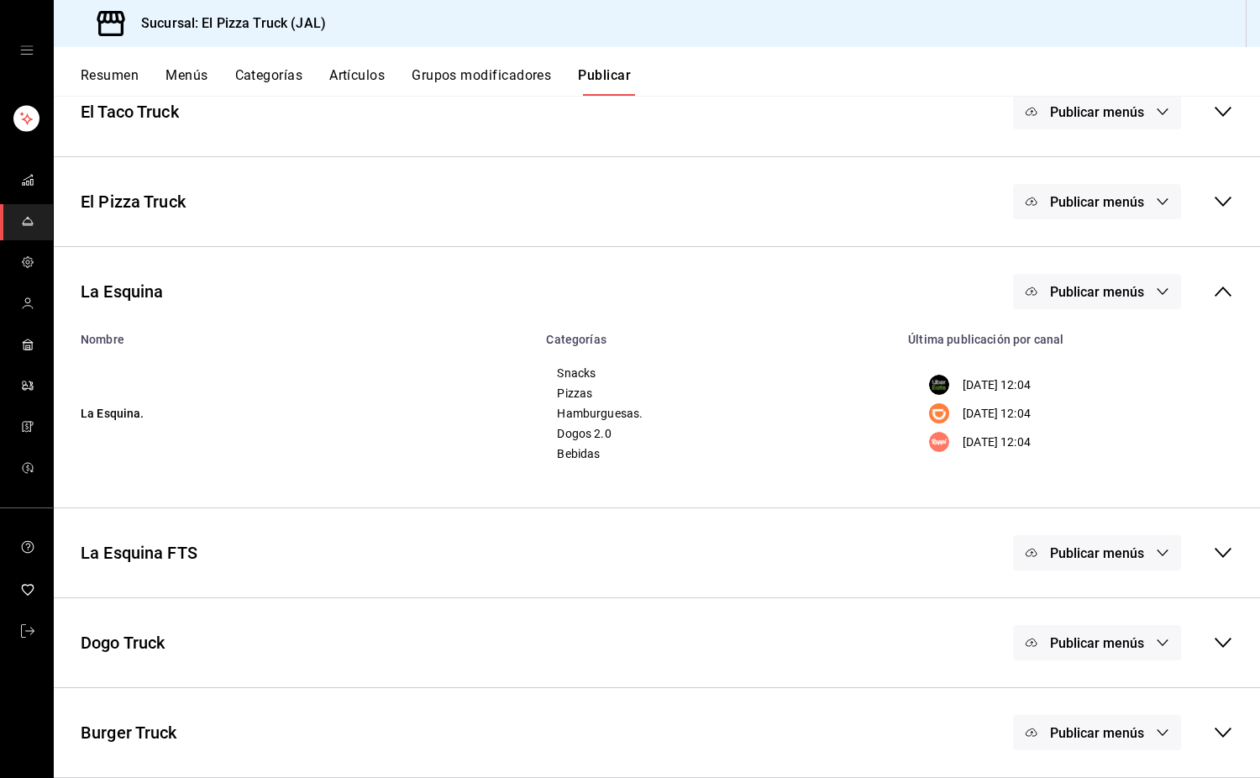
click at [1112, 641] on span "Publicar menús" at bounding box center [1097, 643] width 94 height 16
click at [1059, 707] on div at bounding box center [1059, 697] width 47 height 27
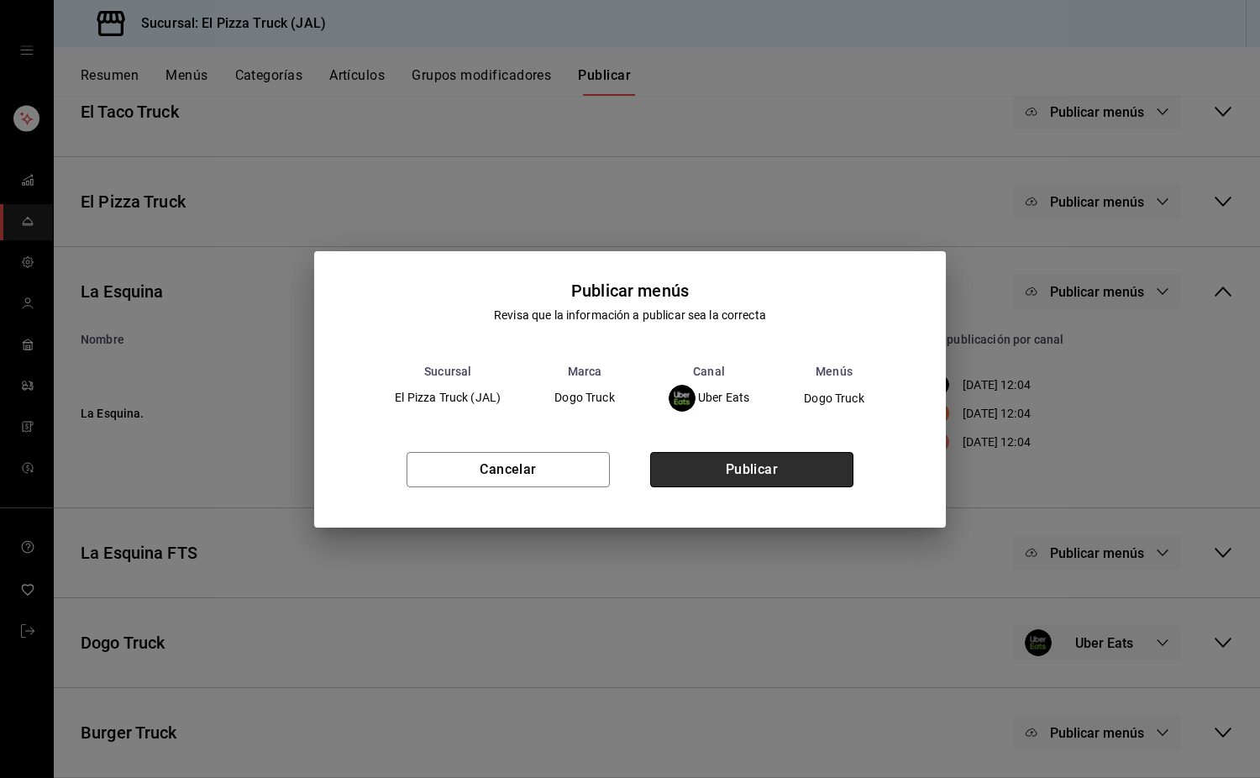
click at [796, 476] on button "Publicar" at bounding box center [751, 469] width 203 height 35
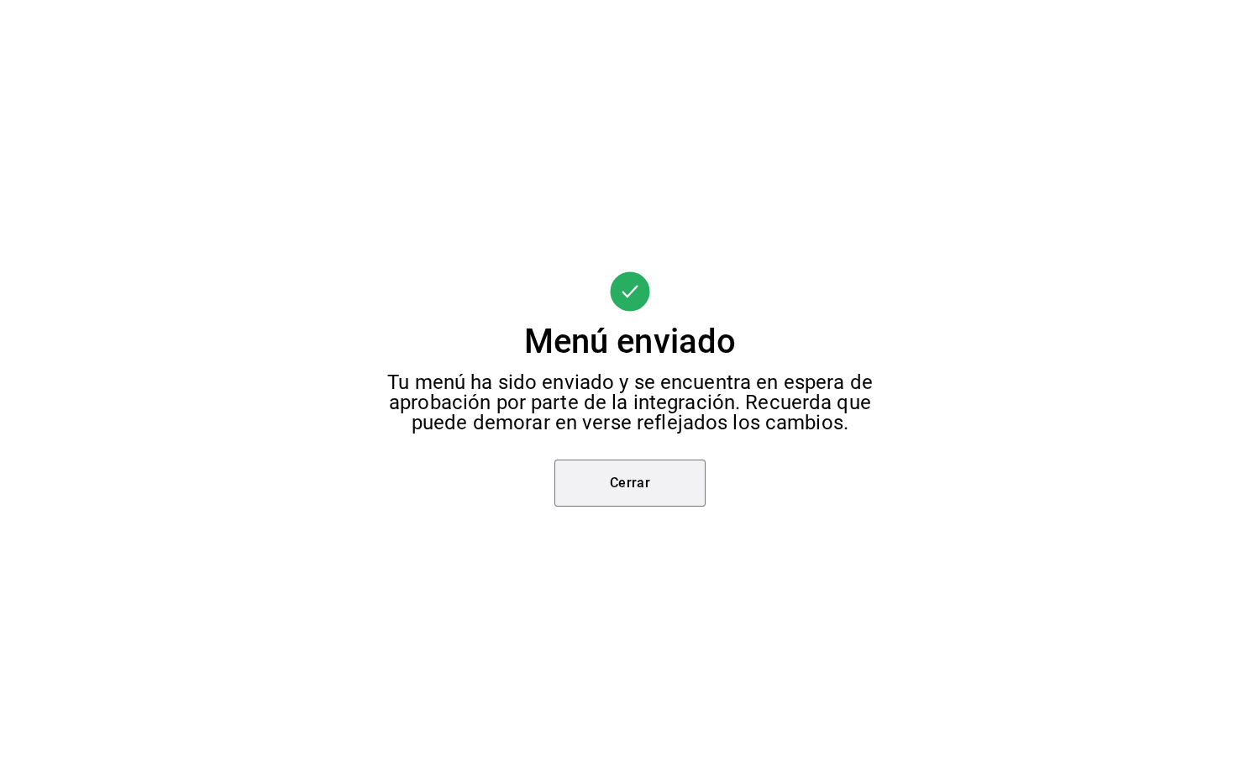
click at [649, 481] on button "Cerrar" at bounding box center [629, 483] width 151 height 47
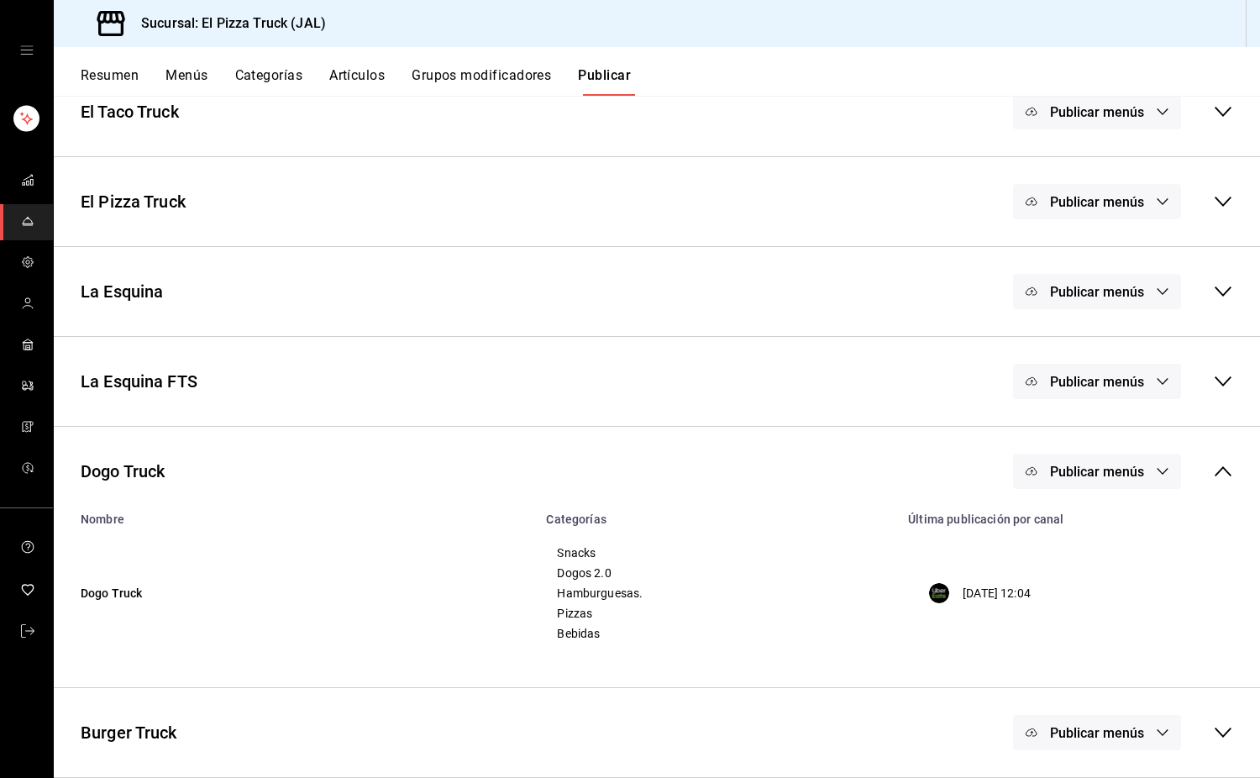
click at [1117, 735] on span "Publicar menús" at bounding box center [1097, 733] width 94 height 16
click at [1074, 741] on div at bounding box center [1059, 741] width 47 height 27
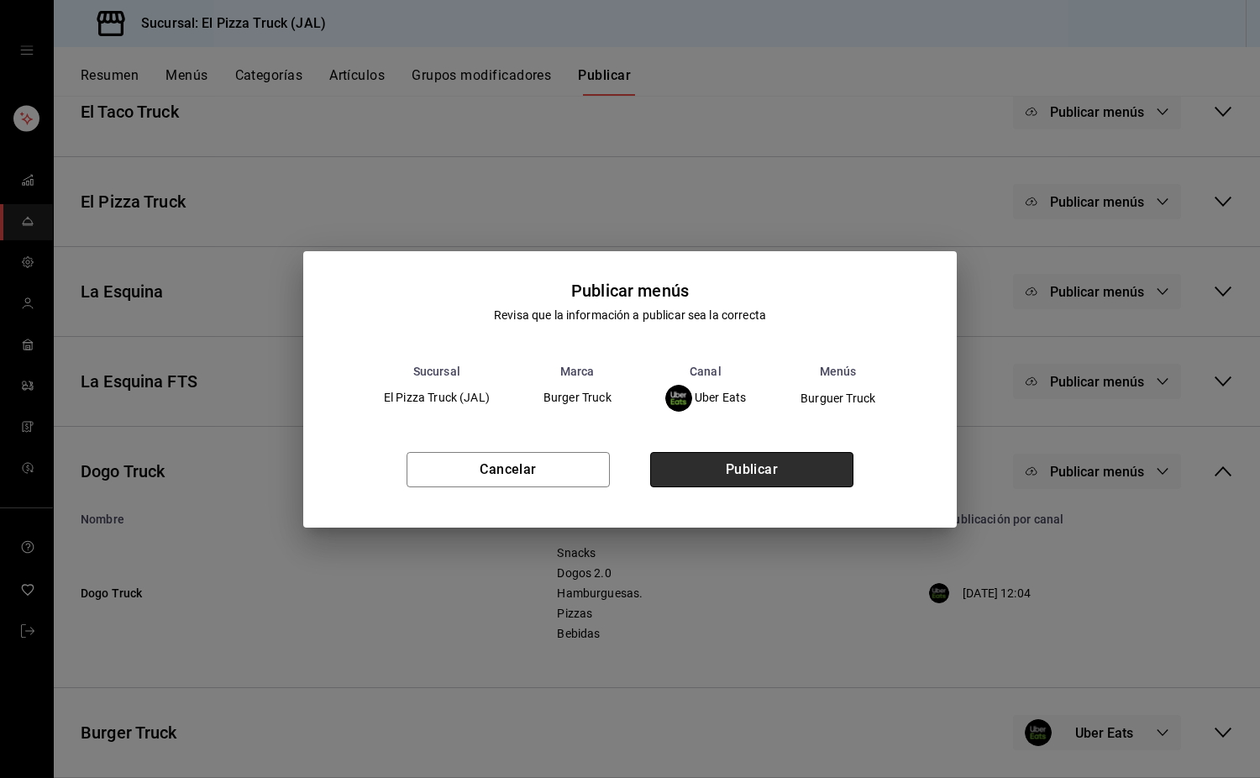
click at [805, 470] on button "Publicar" at bounding box center [751, 469] width 203 height 35
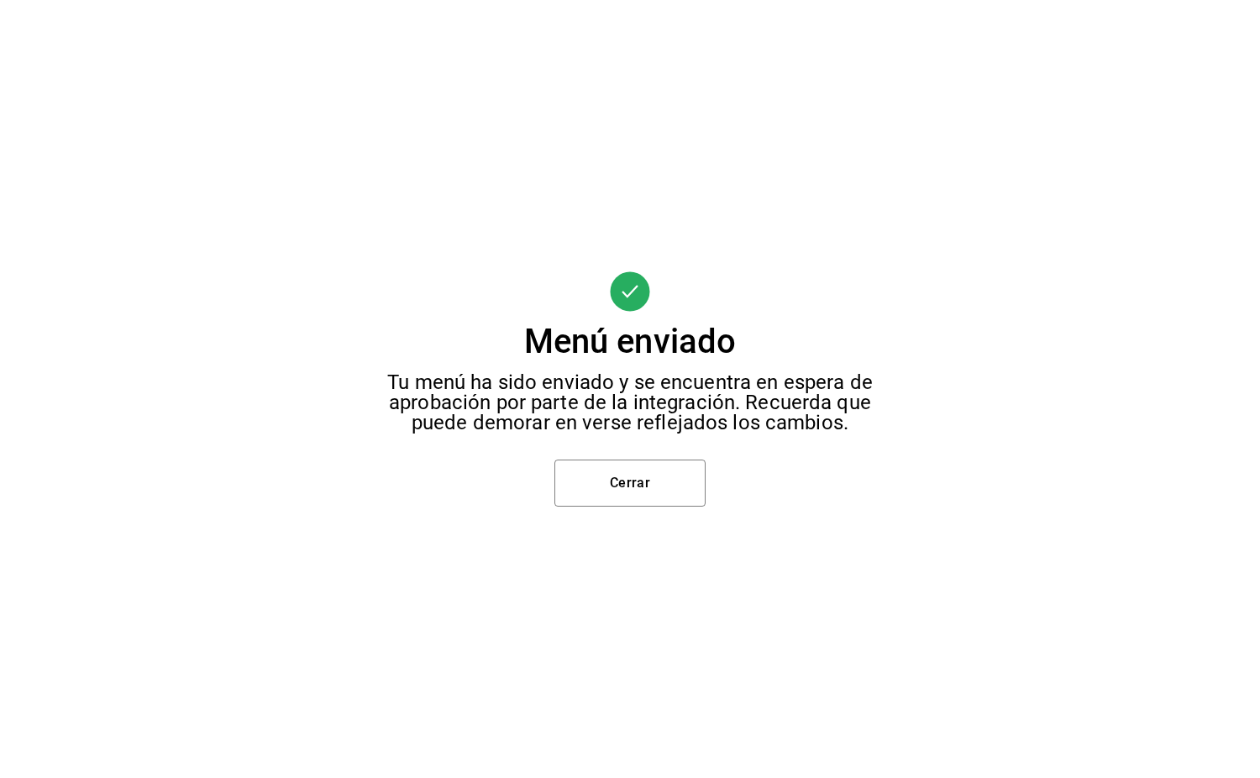
scroll to position [0, 0]
click at [634, 490] on button "Cerrar" at bounding box center [629, 483] width 151 height 47
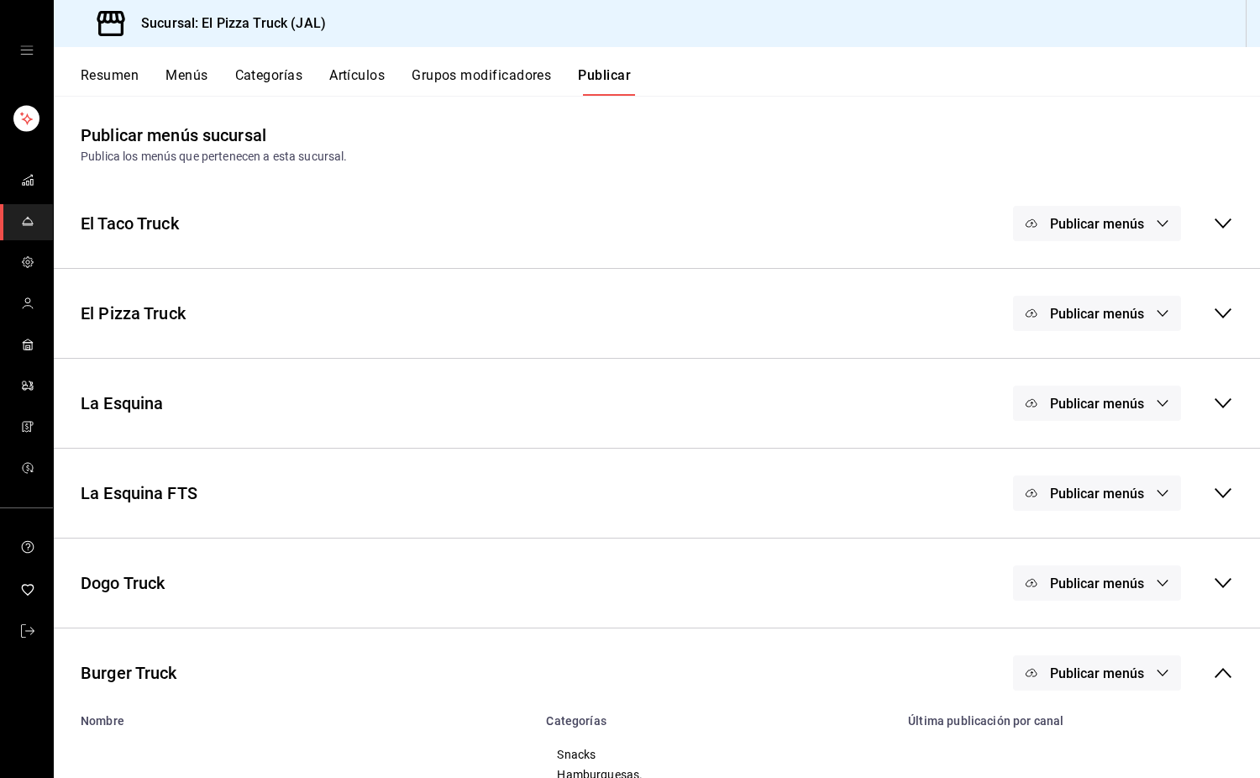
scroll to position [113, 0]
